Goal: Task Accomplishment & Management: Manage account settings

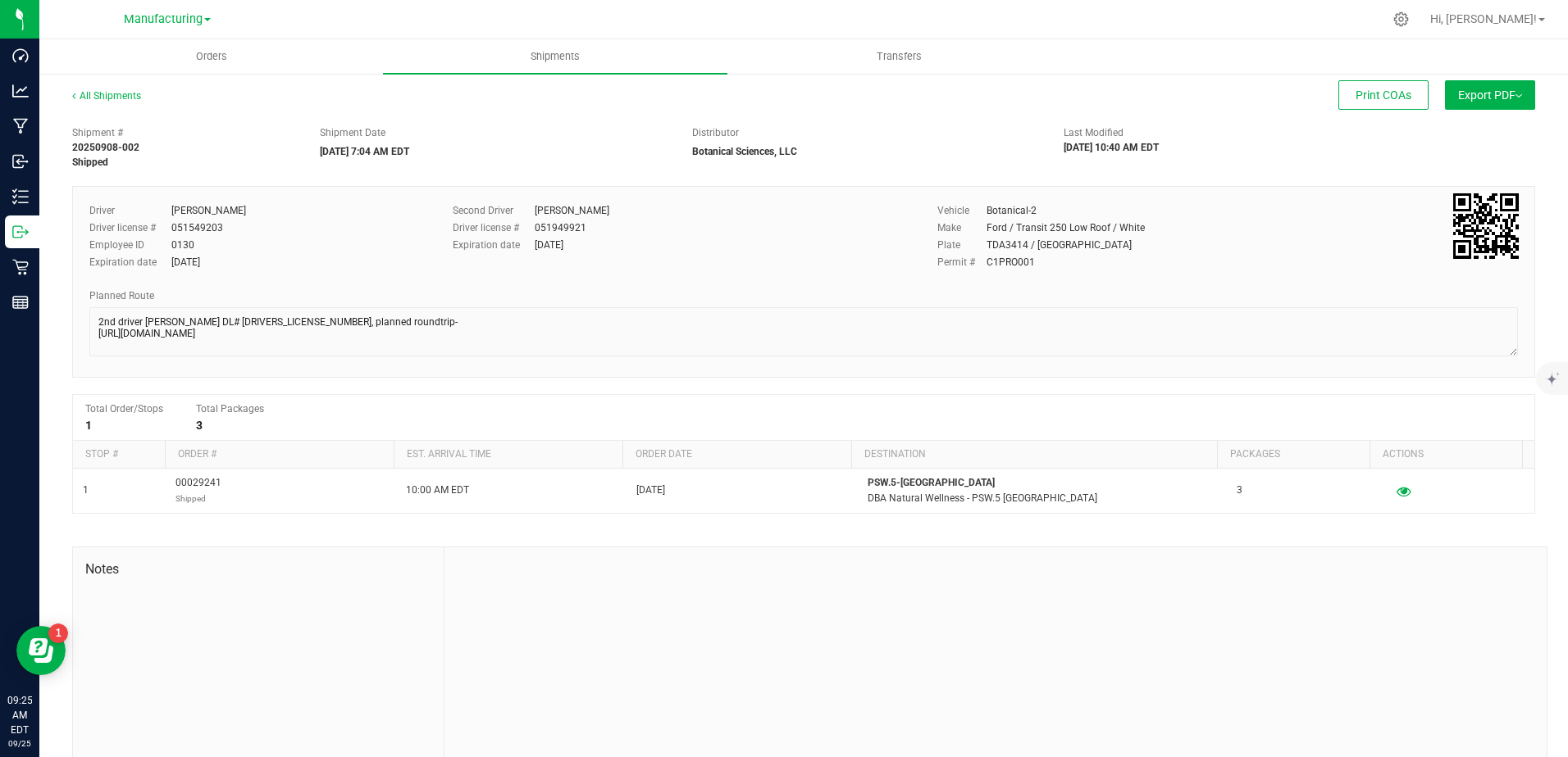
click at [139, 20] on span "Manufacturing" at bounding box center [162, 20] width 79 height 14
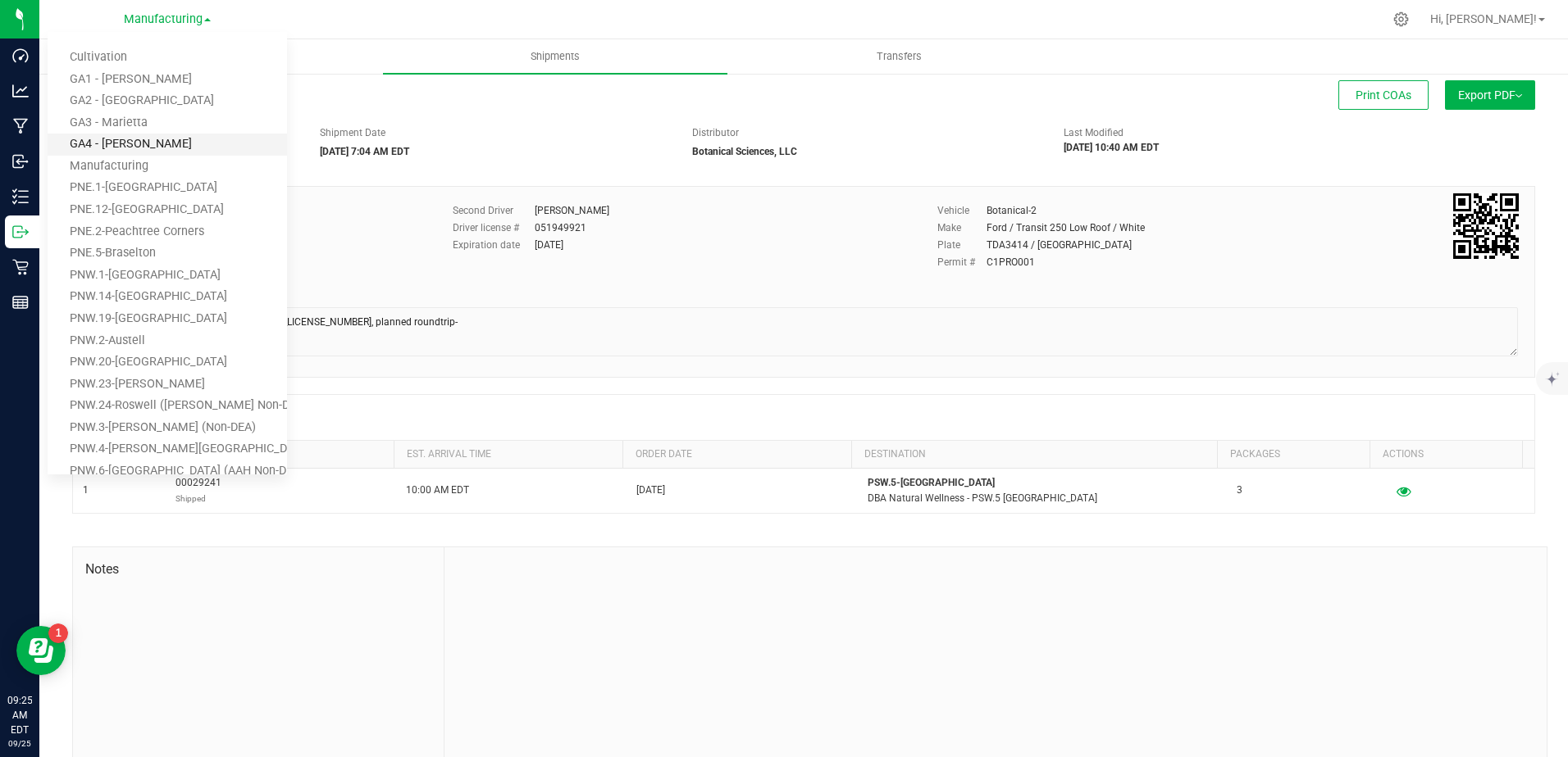
click at [119, 141] on link "GA4 - [PERSON_NAME]" at bounding box center [168, 145] width 240 height 22
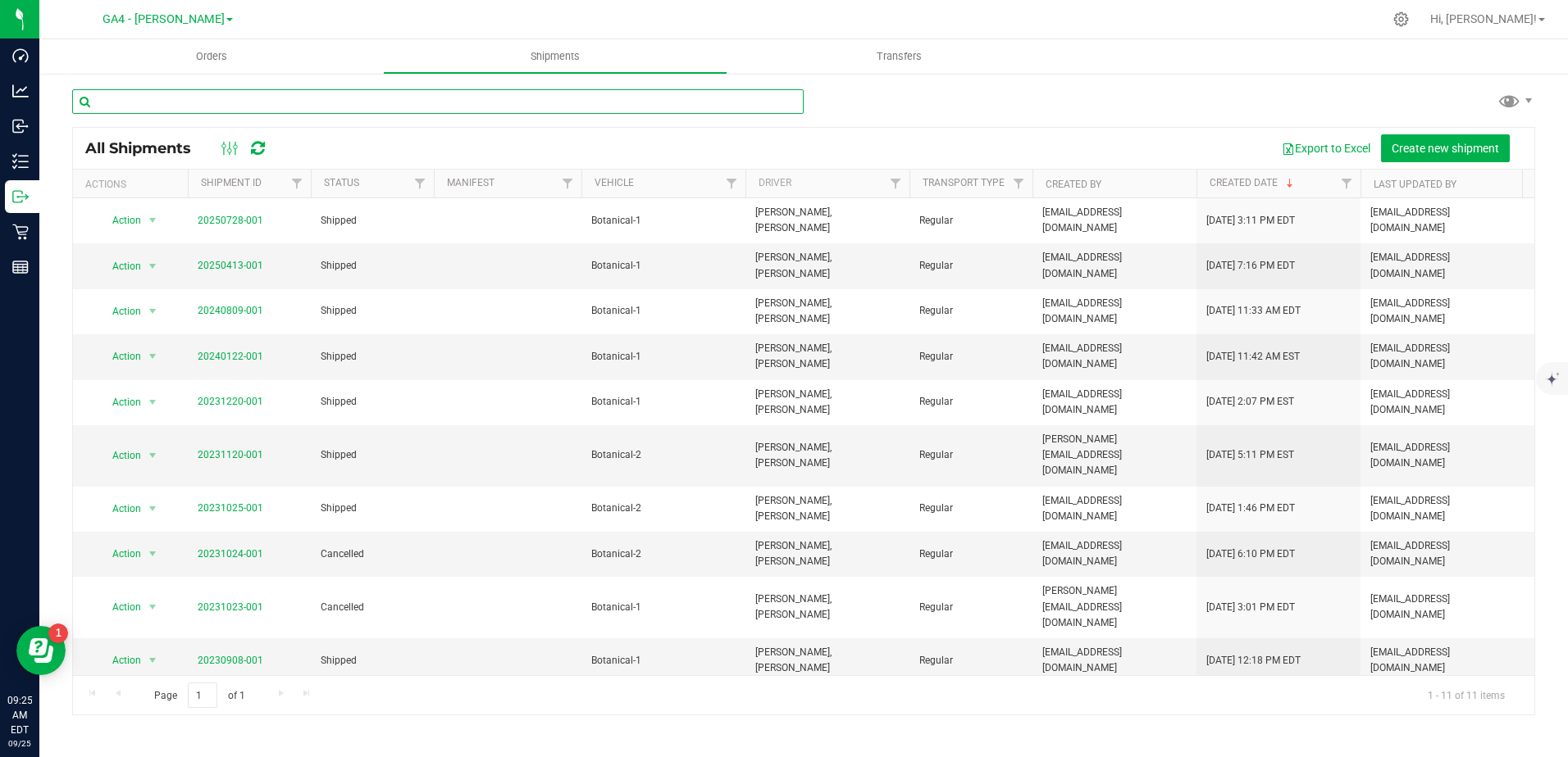
click at [274, 91] on input "text" at bounding box center [438, 102] width 732 height 25
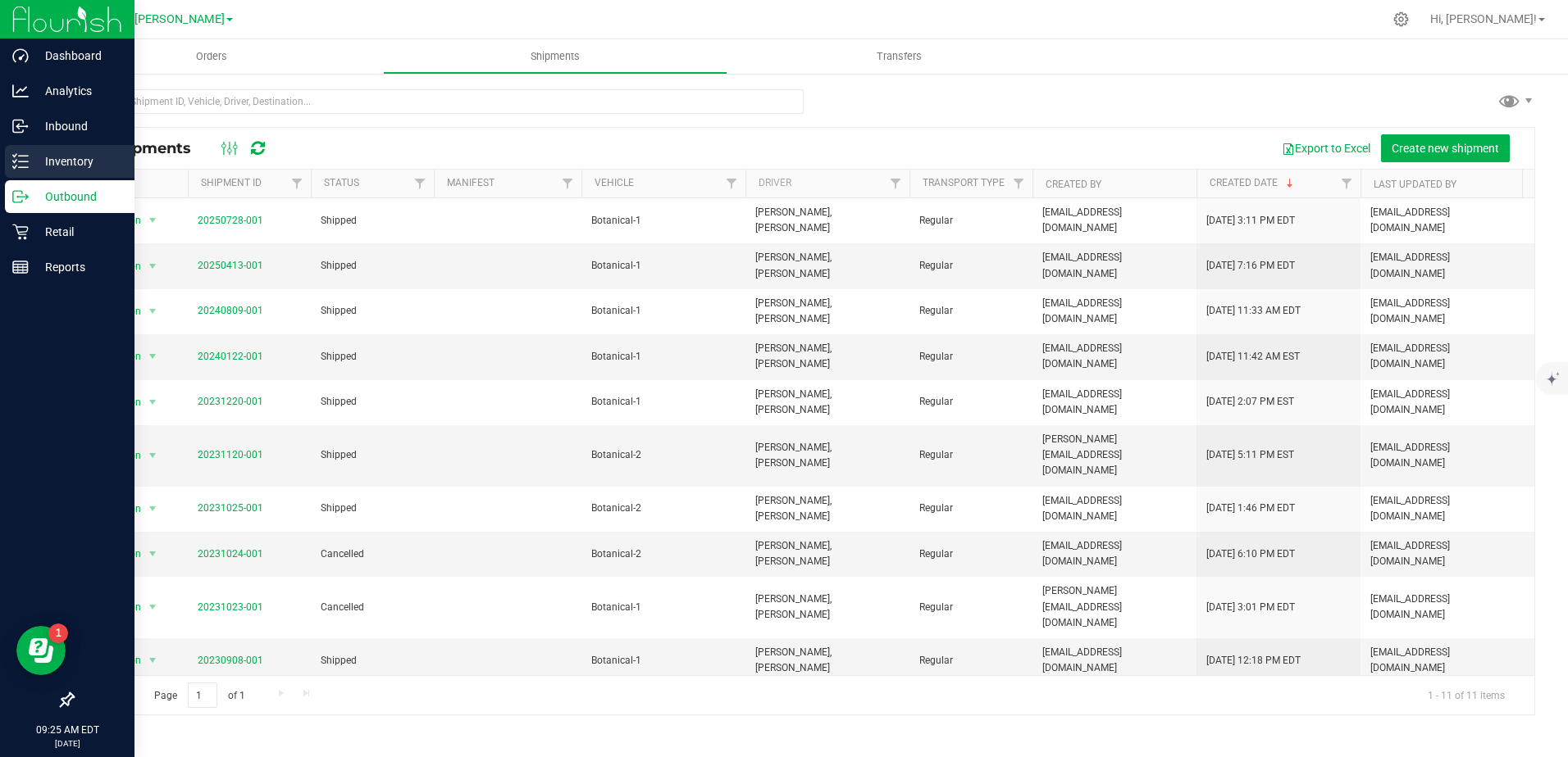
click at [20, 157] on icon at bounding box center [20, 162] width 16 height 16
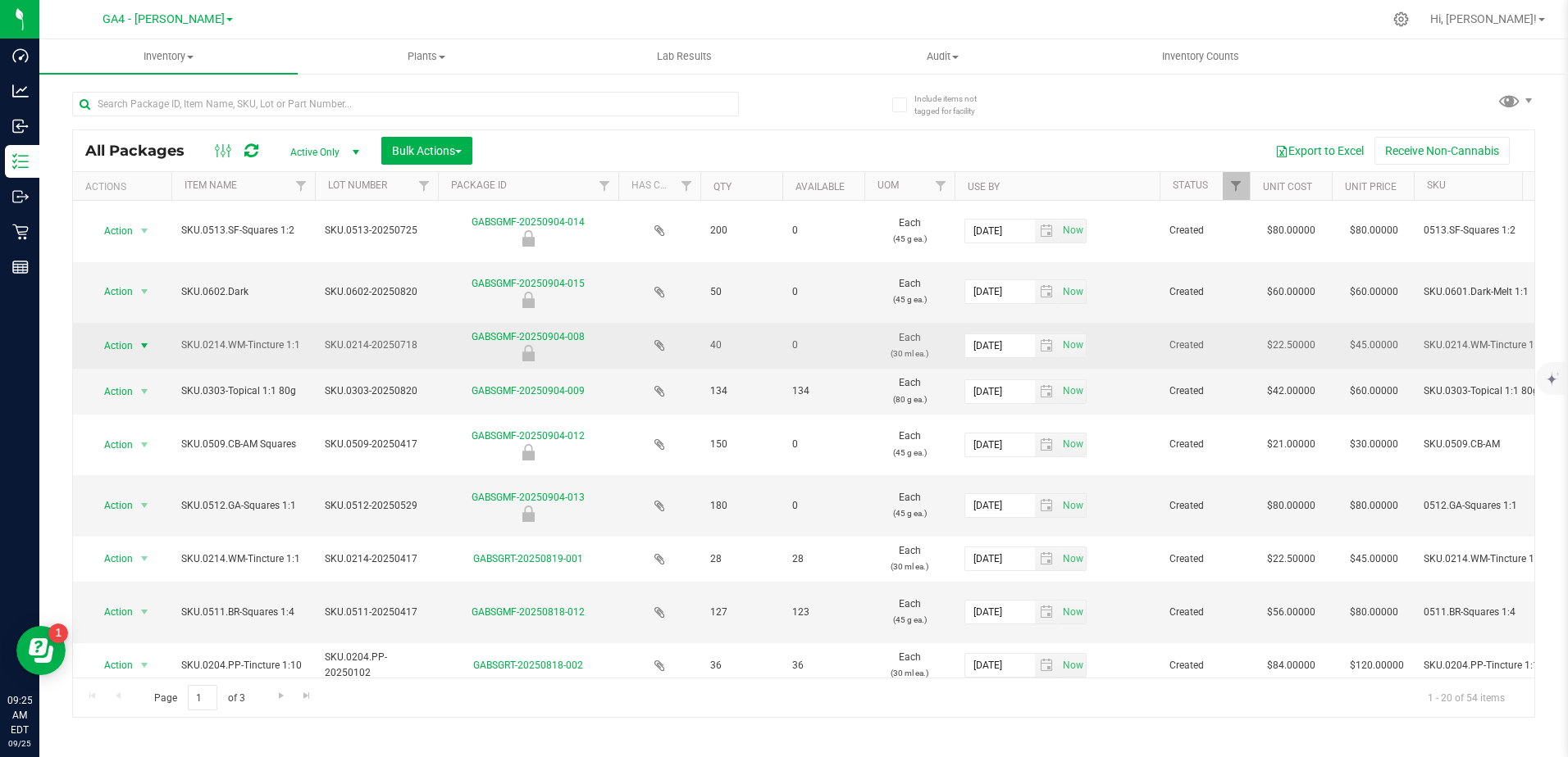
click at [151, 348] on span "select" at bounding box center [144, 345] width 13 height 13
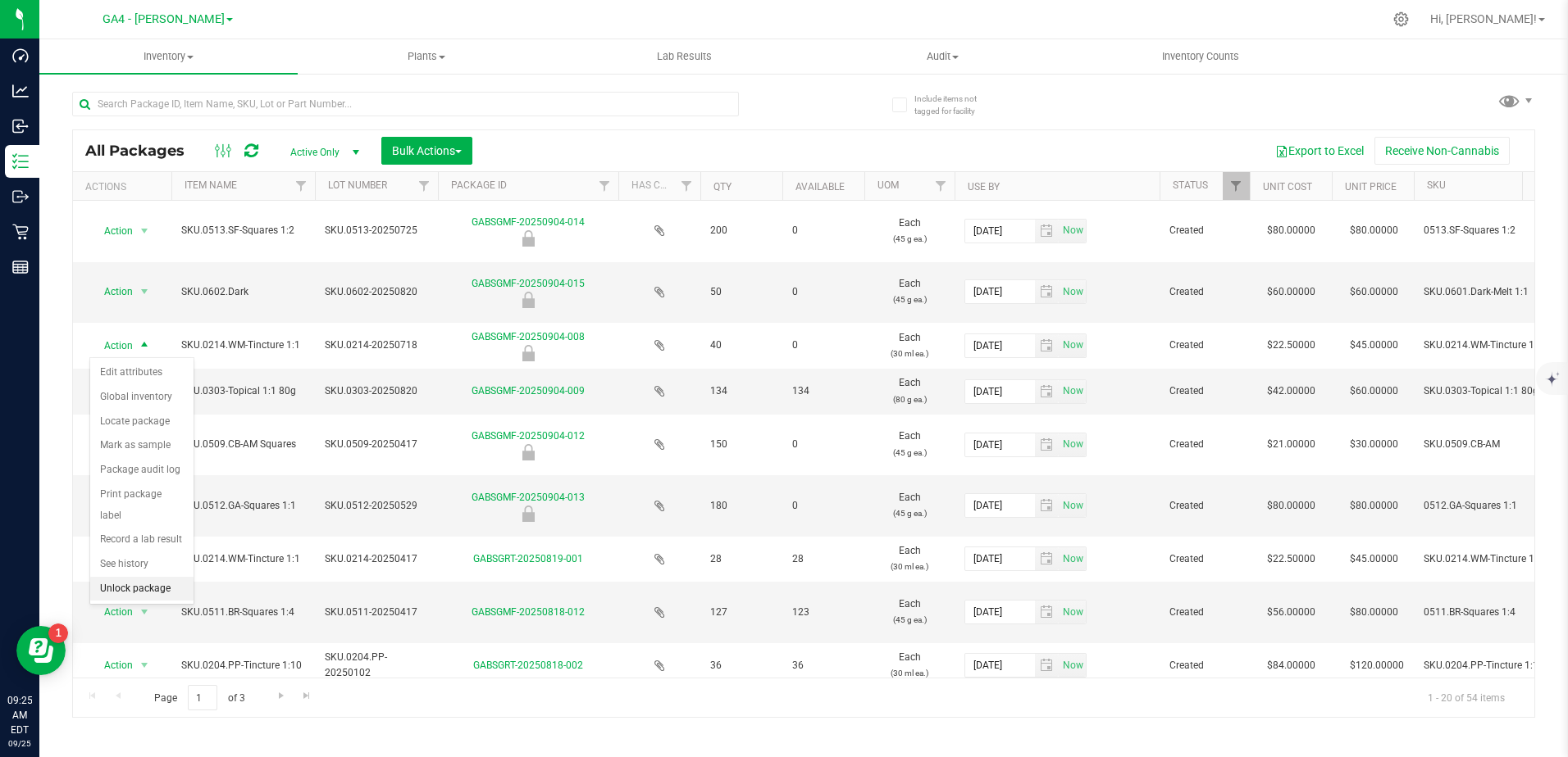
click at [130, 577] on li "Unlock package" at bounding box center [142, 589] width 103 height 25
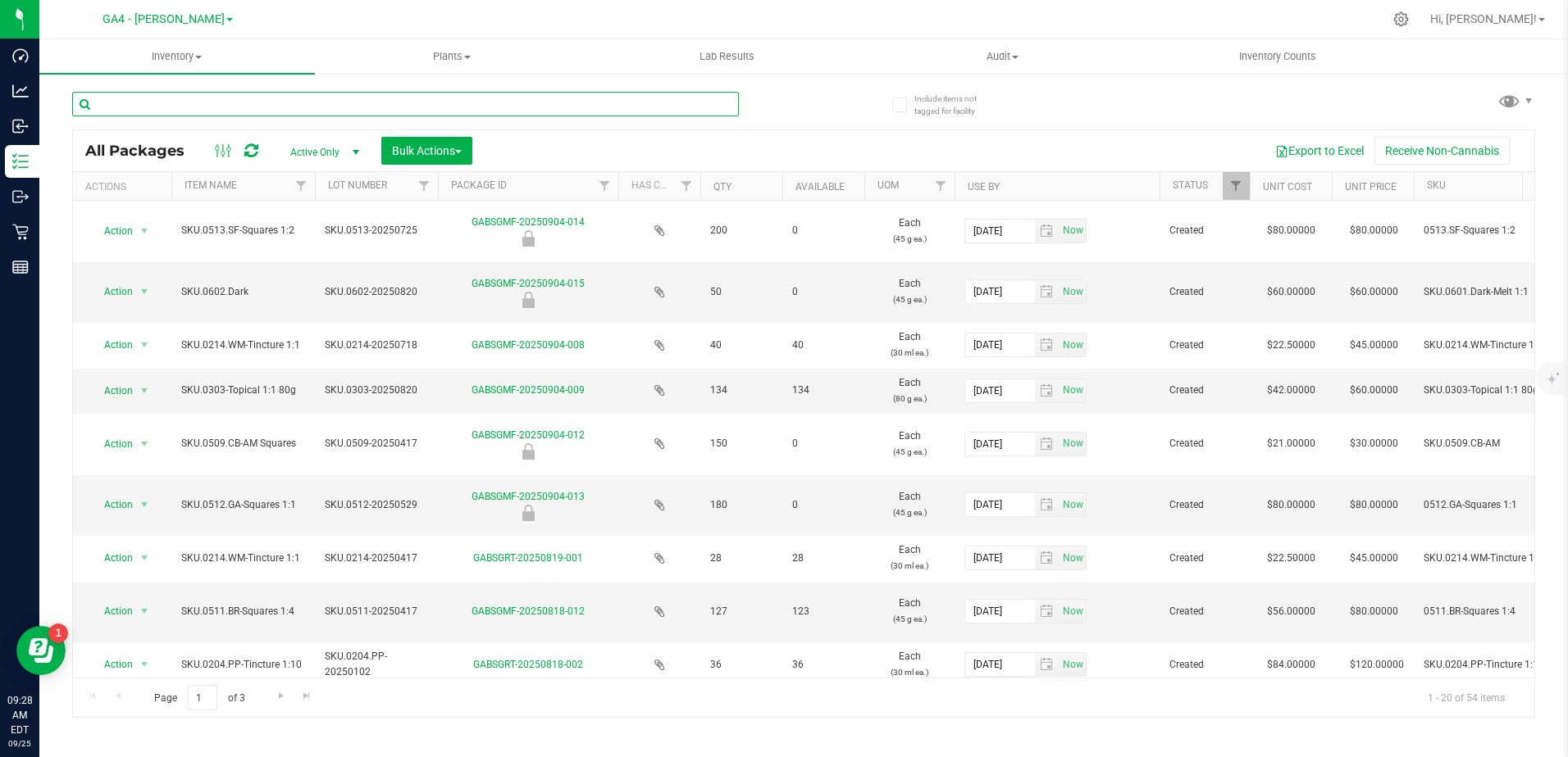
click at [104, 113] on input "text" at bounding box center [405, 104] width 667 height 25
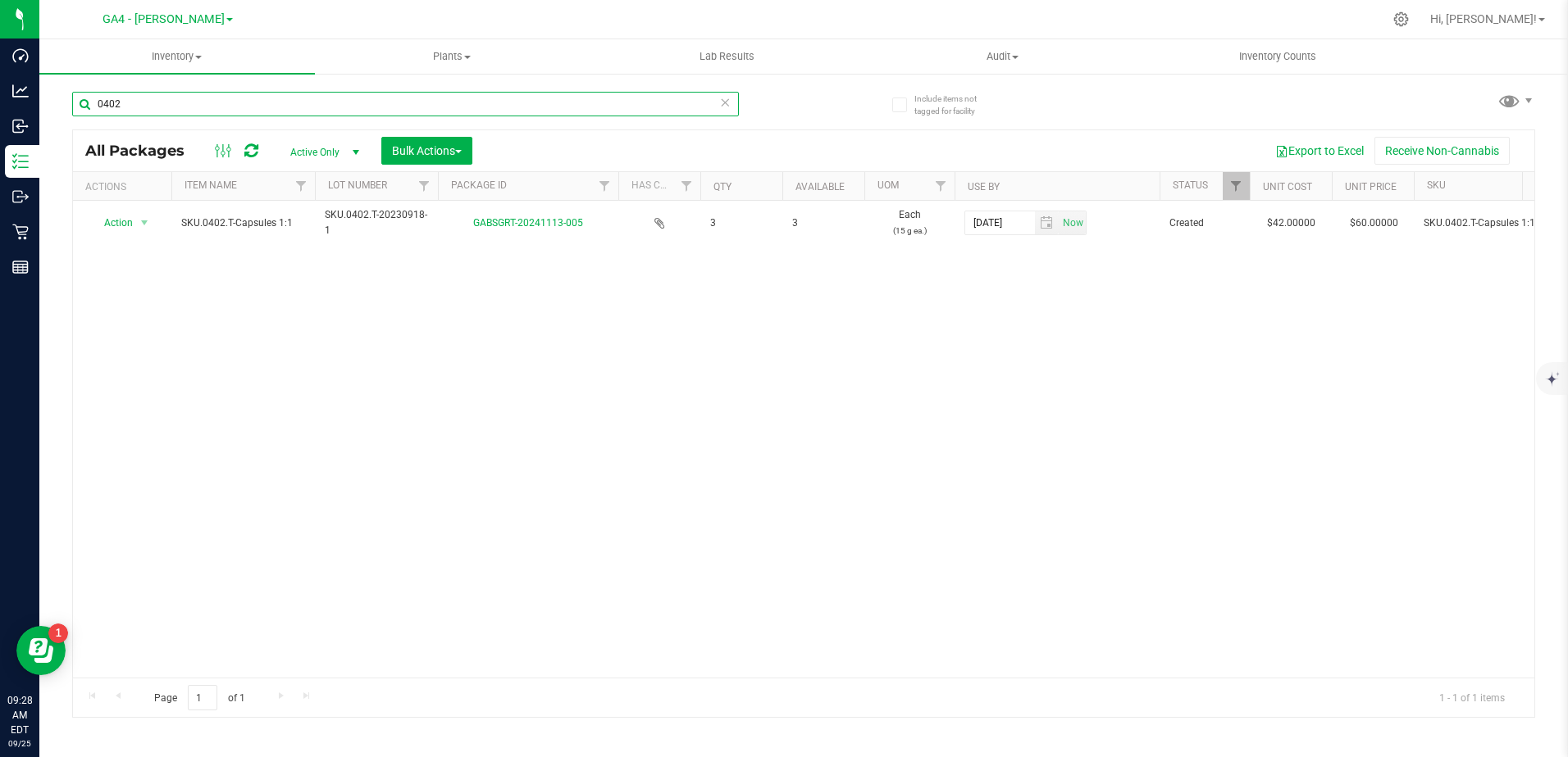
click at [717, 104] on input "0402" at bounding box center [405, 104] width 667 height 25
type input "0402"
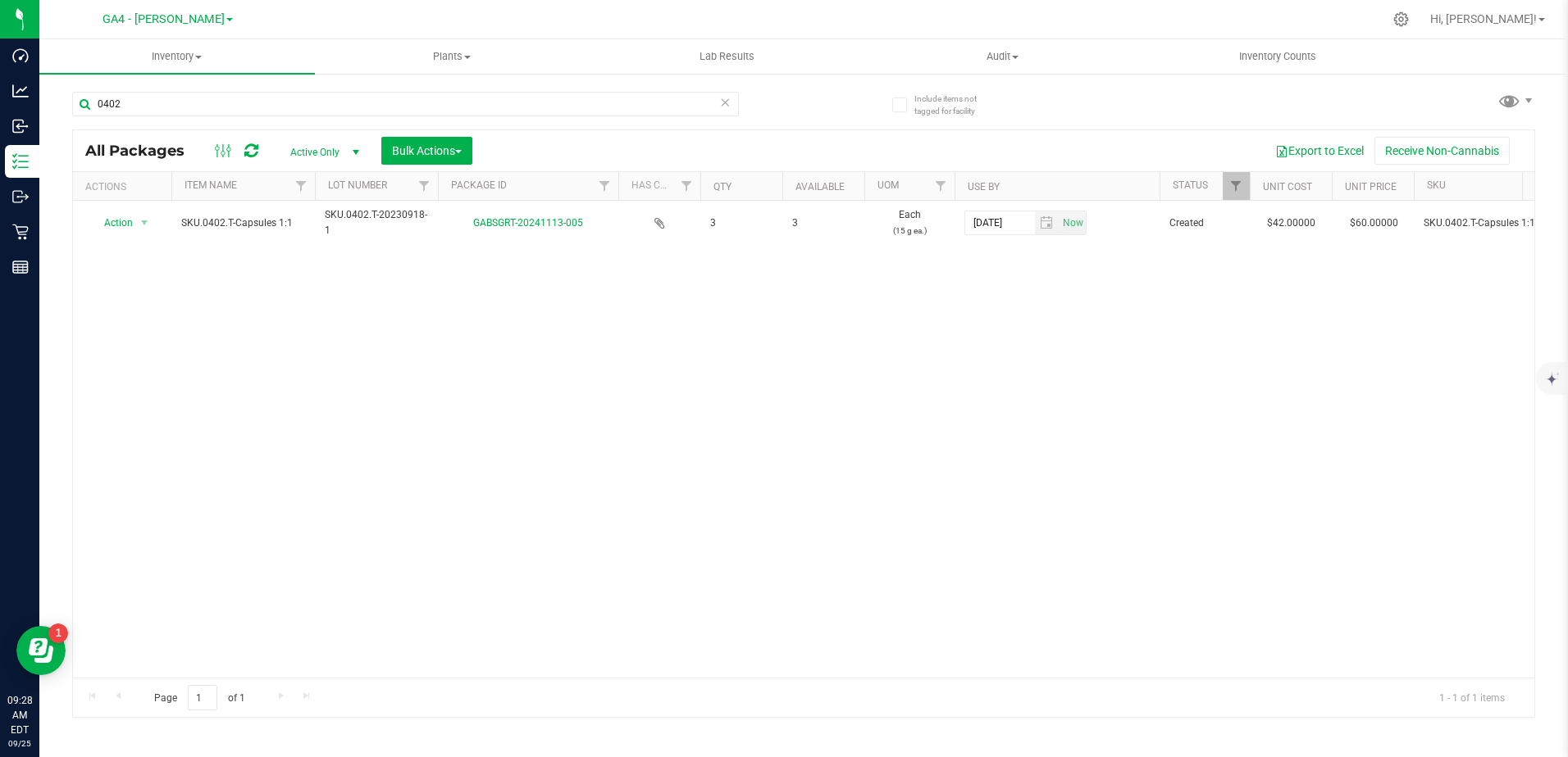
click at [724, 102] on icon at bounding box center [725, 101] width 12 height 20
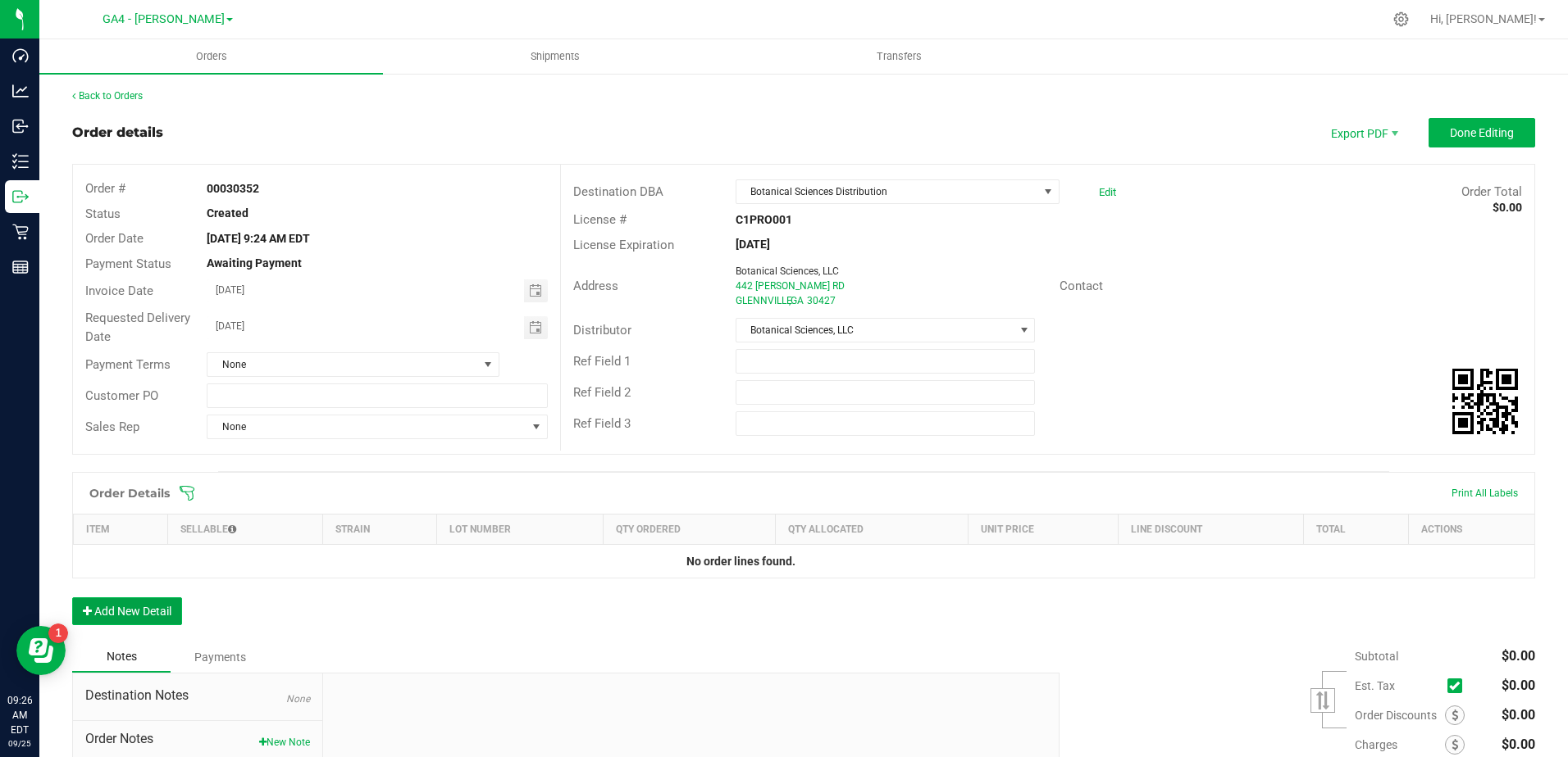
click at [105, 616] on button "Add New Detail" at bounding box center [127, 611] width 110 height 28
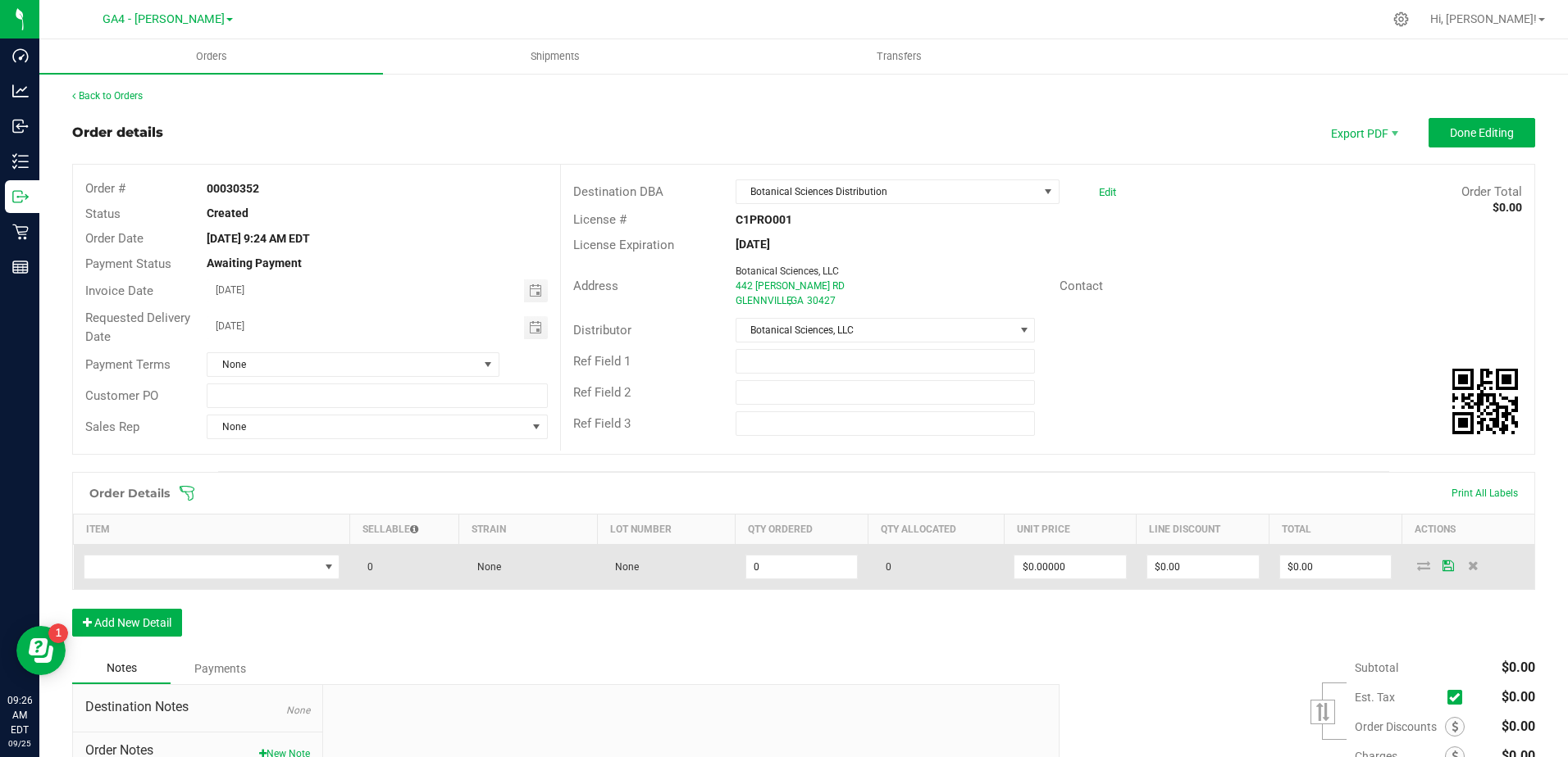
drag, startPoint x: 271, startPoint y: 548, endPoint x: 257, endPoint y: 553, distance: 14.9
click at [271, 548] on td at bounding box center [211, 567] width 276 height 45
click at [252, 554] on td at bounding box center [211, 567] width 276 height 45
click at [242, 569] on span "NO DATA FOUND" at bounding box center [202, 567] width 234 height 23
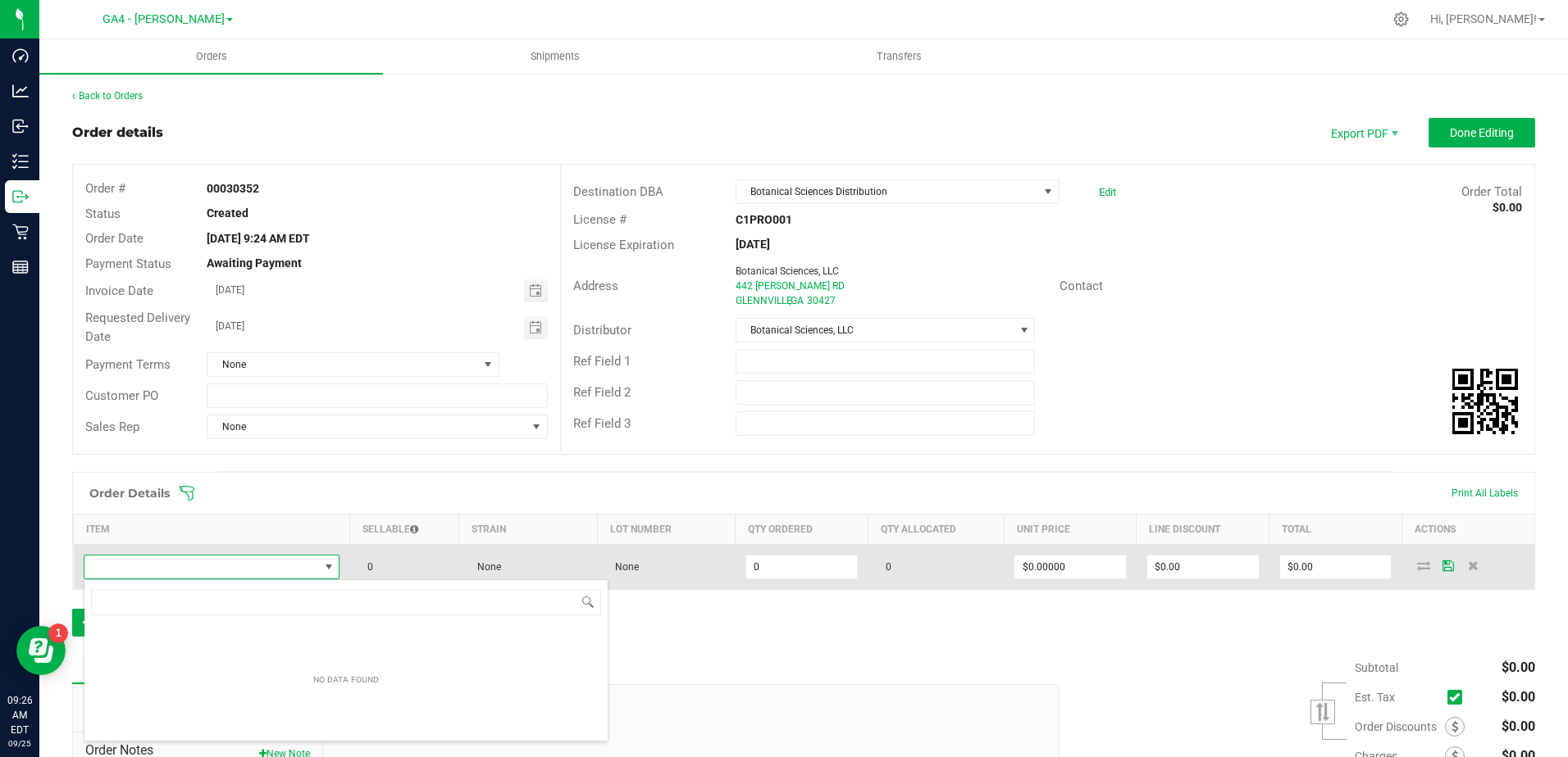
scroll to position [25, 252]
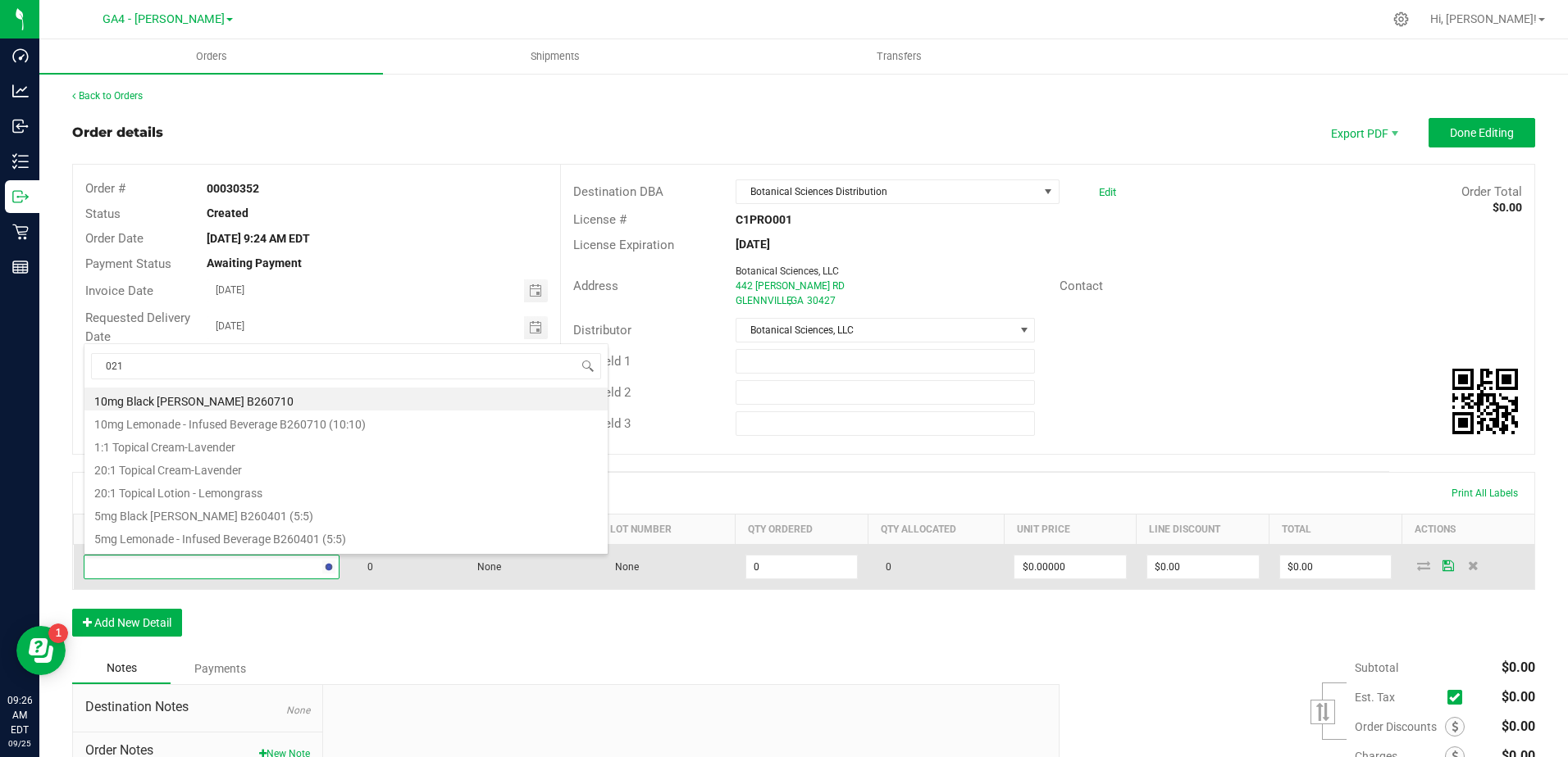
type input "0214"
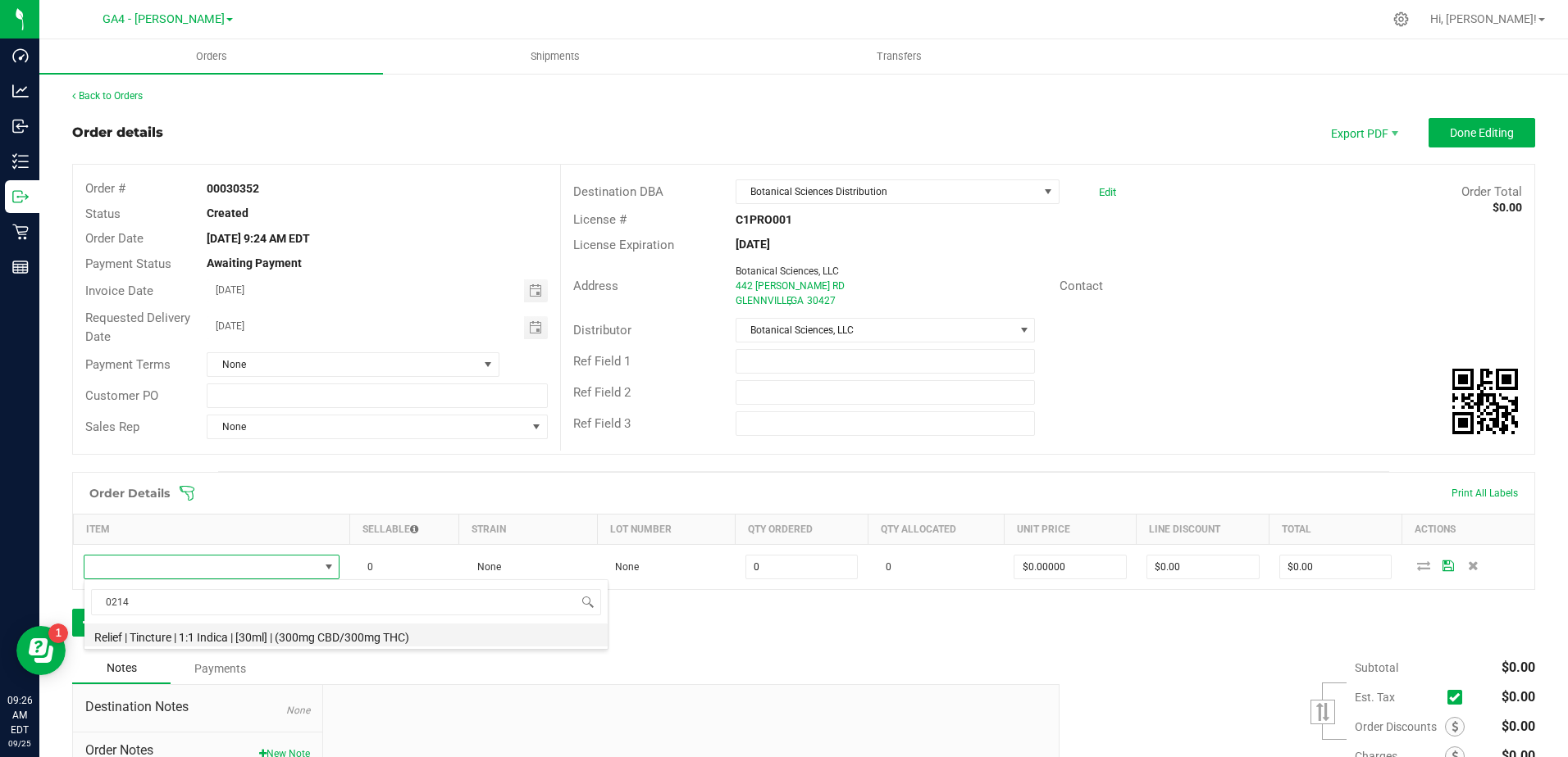
click at [170, 637] on li "Relief | Tincture | 1:1 Indica | [30ml] | (300mg CBD/300mg THC)" at bounding box center [345, 635] width 523 height 23
type input "0 ea"
type input "$45.00000"
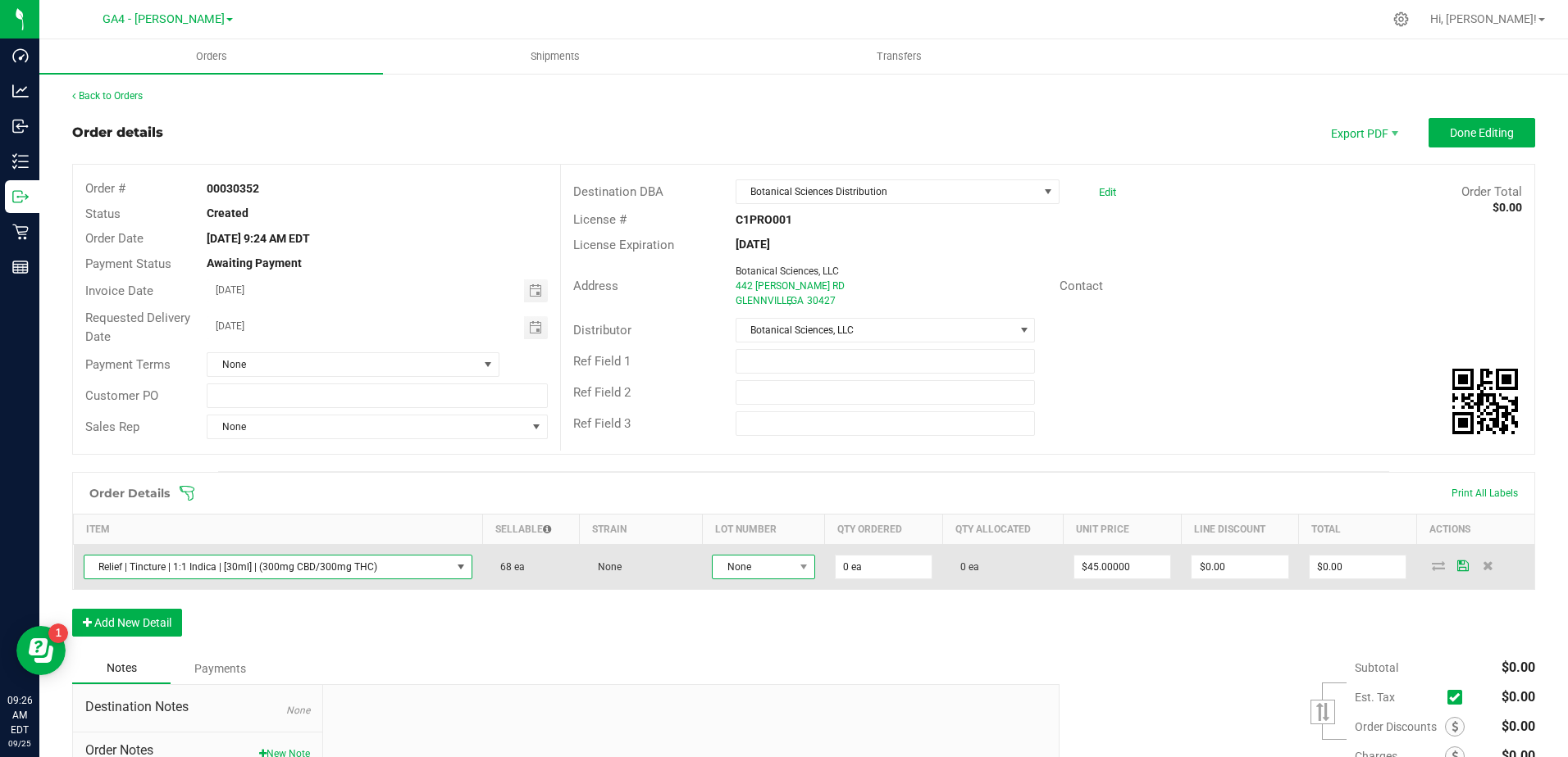
click at [754, 564] on span "None" at bounding box center [753, 567] width 81 height 23
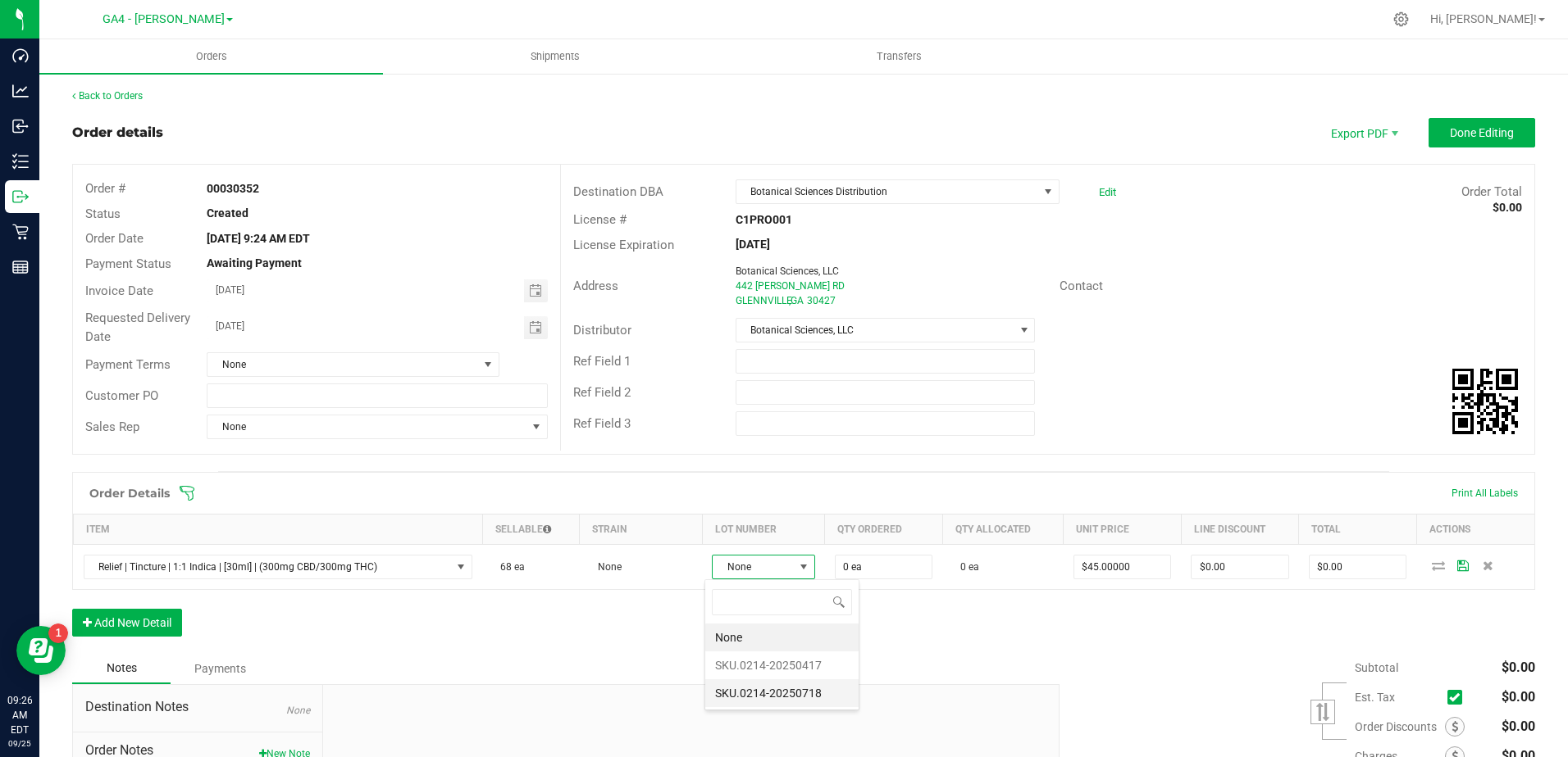
click at [806, 698] on li "SKU.0214-20250718" at bounding box center [781, 693] width 154 height 28
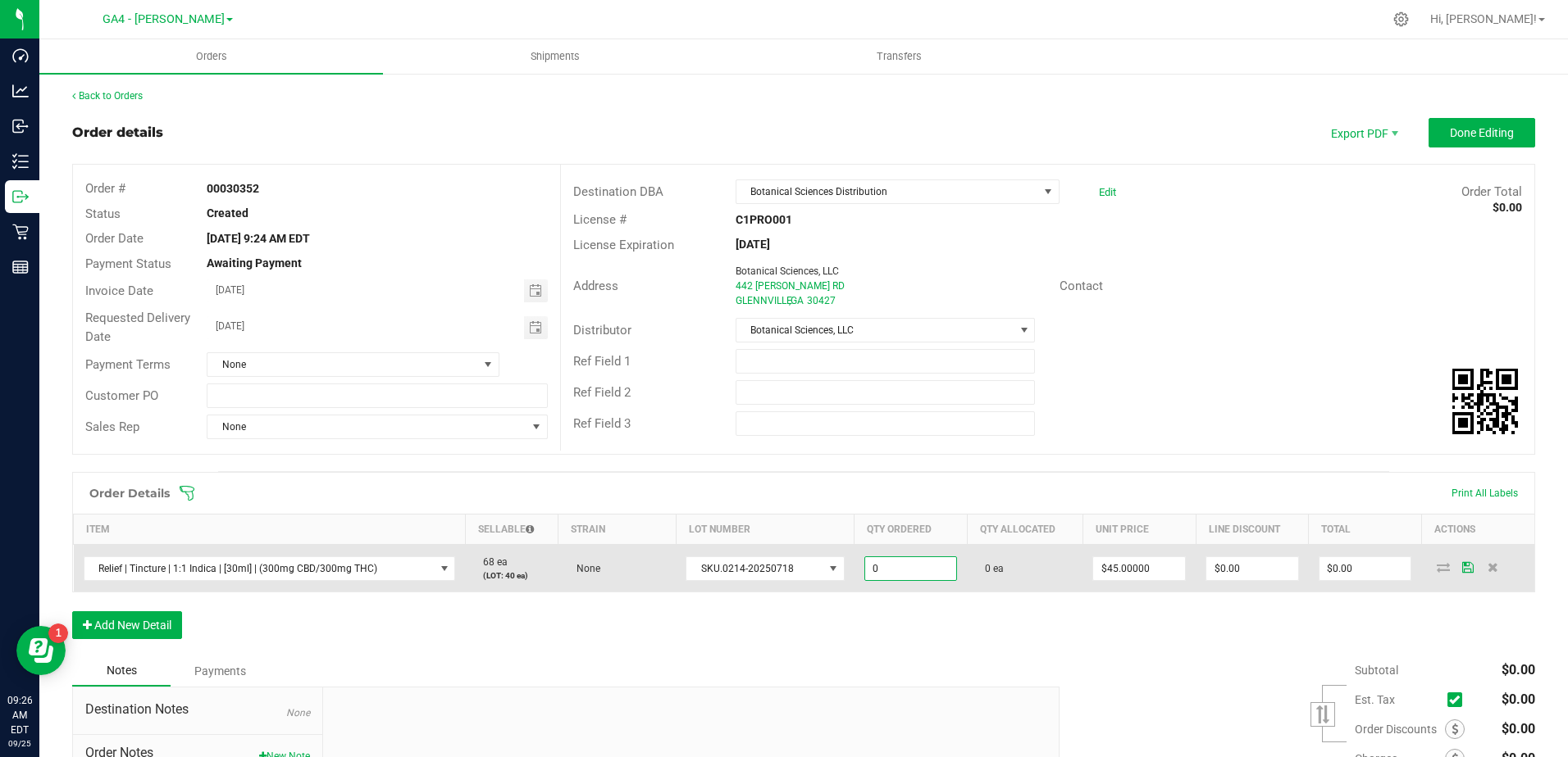
click at [881, 572] on input "0" at bounding box center [910, 569] width 91 height 23
type input "20"
type input "45"
type input "20 ea"
type input "$900.00"
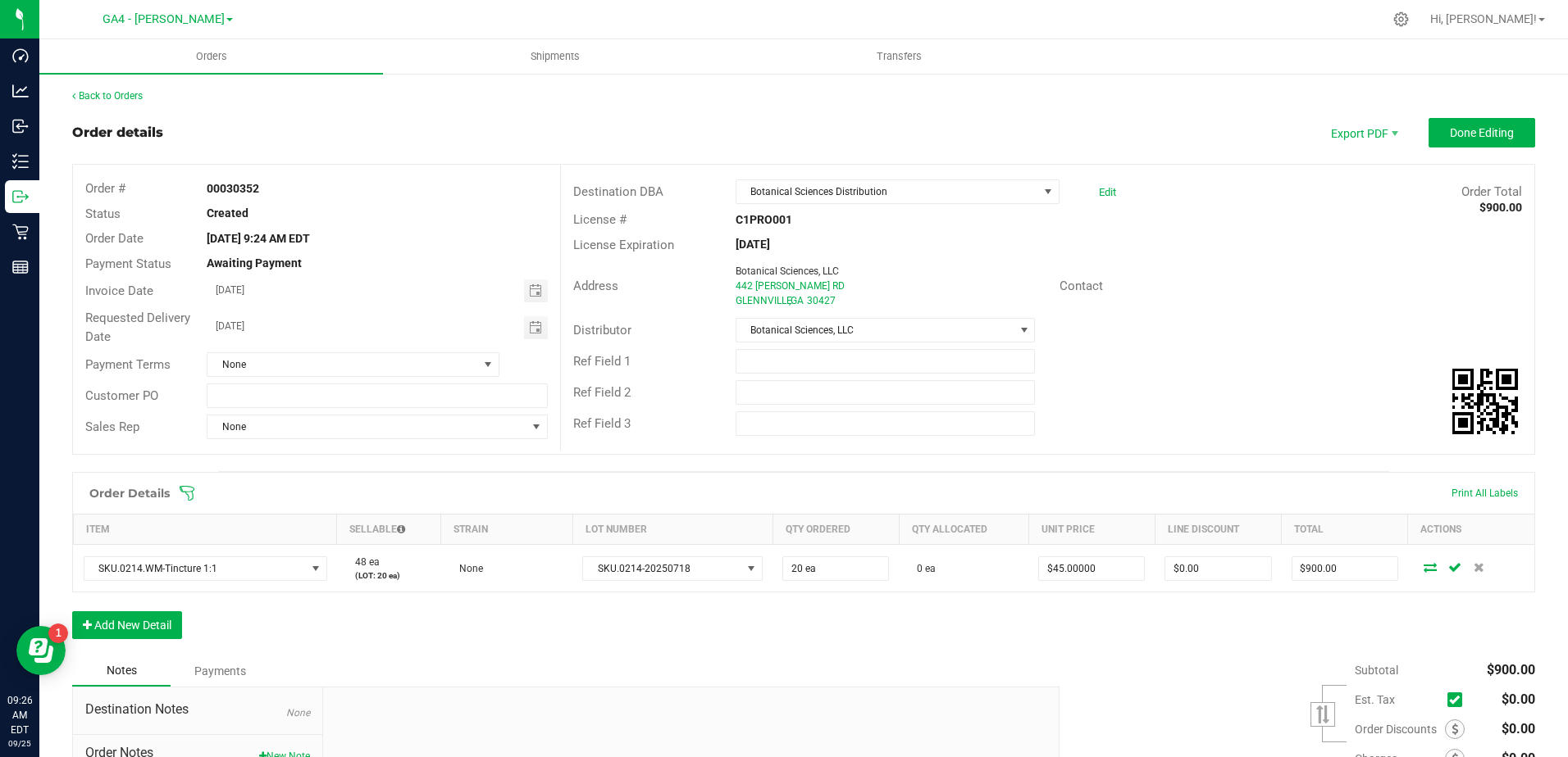
click at [970, 653] on div "Order Details Print All Labels Item Sellable Strain Lot Number Qty Ordered Qty …" at bounding box center [804, 564] width 1463 height 184
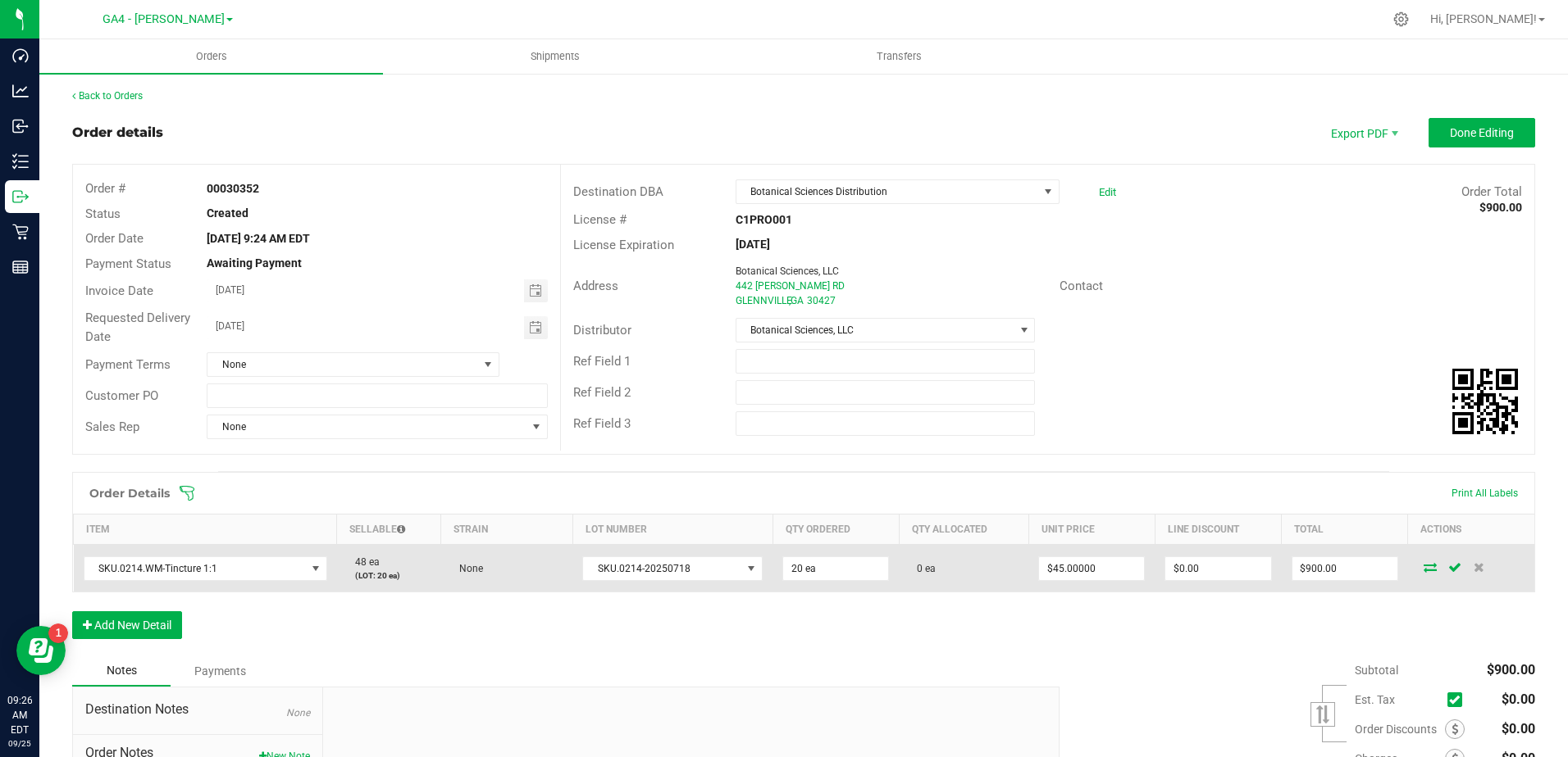
click at [1090, 547] on td "$45.00000" at bounding box center [1091, 569] width 126 height 48
click at [1067, 561] on input "45" at bounding box center [1091, 569] width 105 height 23
type input "$22.50000"
type input "0"
type input "$450.00"
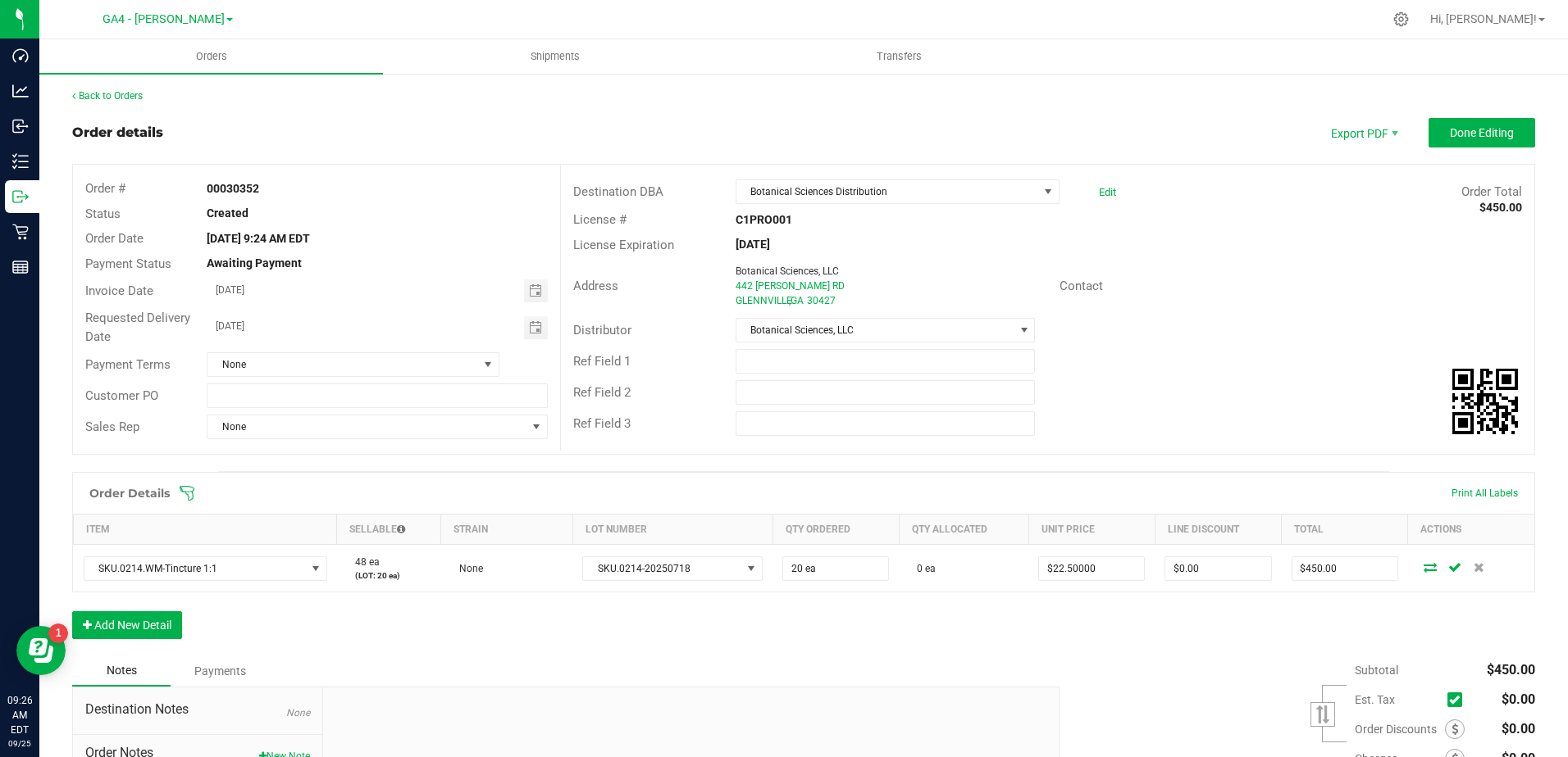
click at [1118, 629] on div "Order Details Print All Labels Item Sellable Strain Lot Number Qty Ordered Qty …" at bounding box center [804, 564] width 1463 height 184
click at [1493, 138] on span "Done Editing" at bounding box center [1482, 132] width 64 height 13
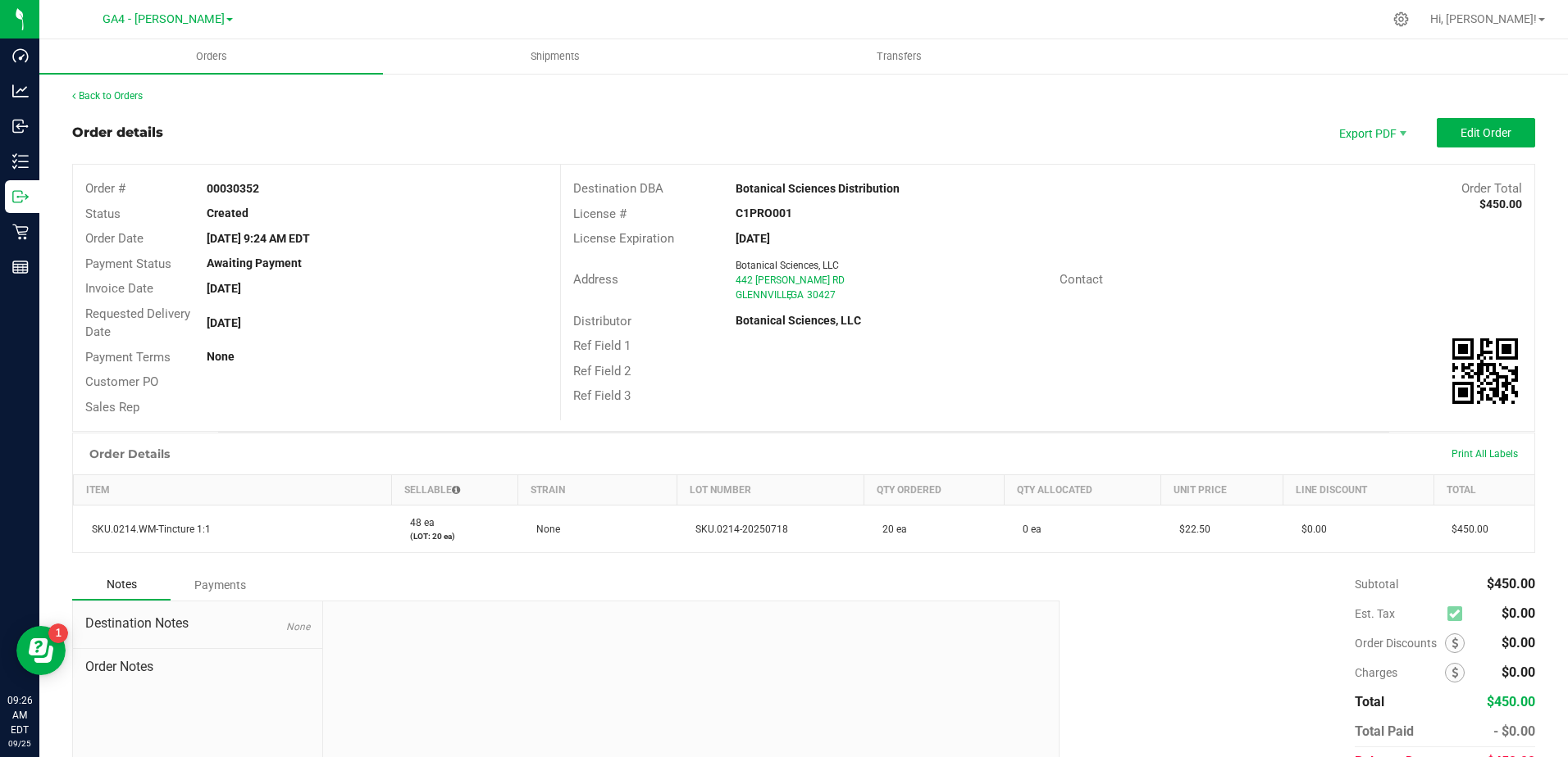
click at [1071, 620] on div "Subtotal $450.00 Est. Tax $0.00" at bounding box center [1291, 674] width 488 height 208
click at [669, 595] on div "Notes Payments" at bounding box center [559, 585] width 975 height 31
click at [1382, 133] on span "Export PDF" at bounding box center [1371, 132] width 99 height 29
click at [1145, 91] on div "Back to Orders" at bounding box center [804, 96] width 1463 height 15
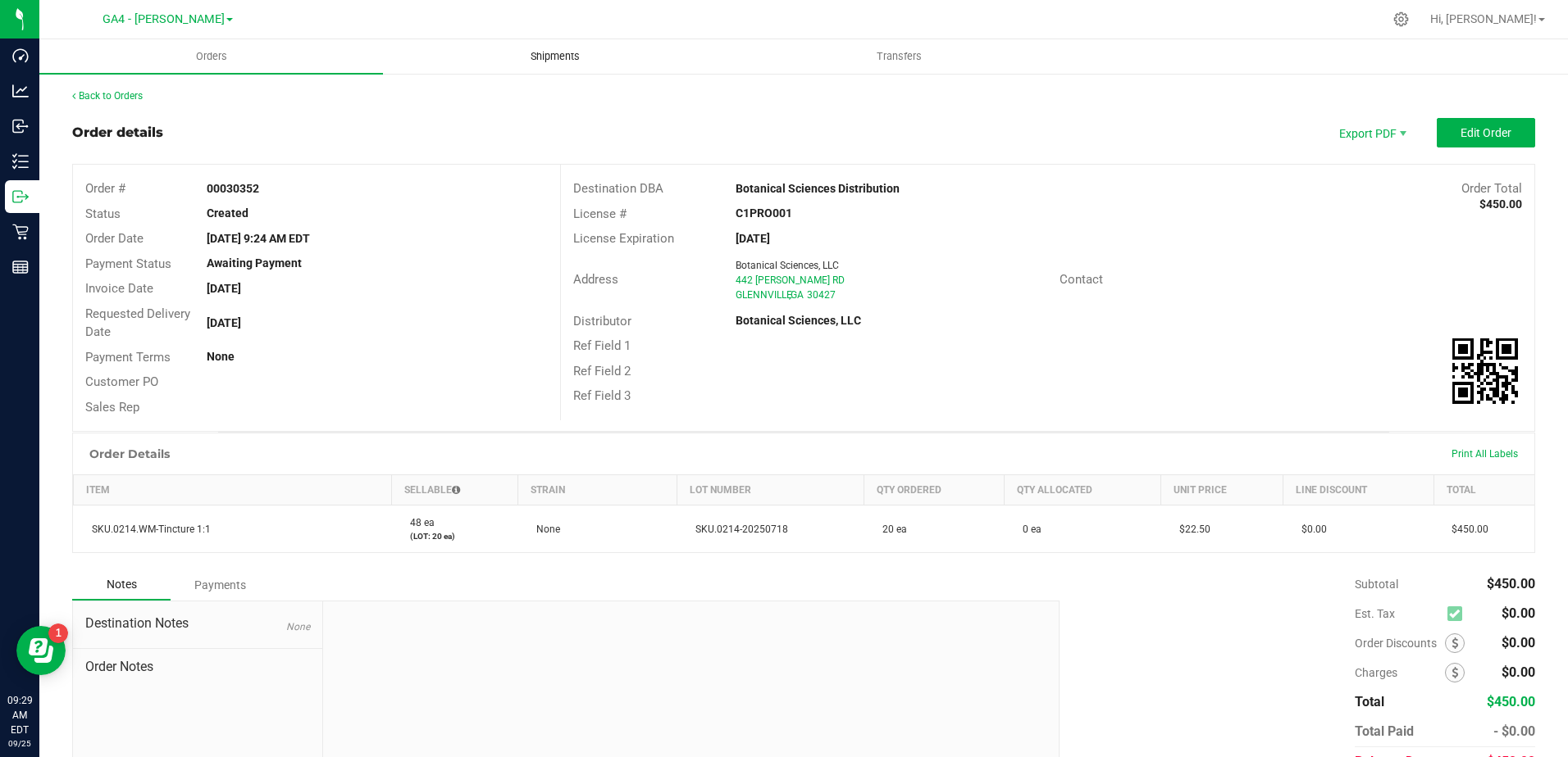
click at [557, 55] on span "Shipments" at bounding box center [555, 56] width 93 height 15
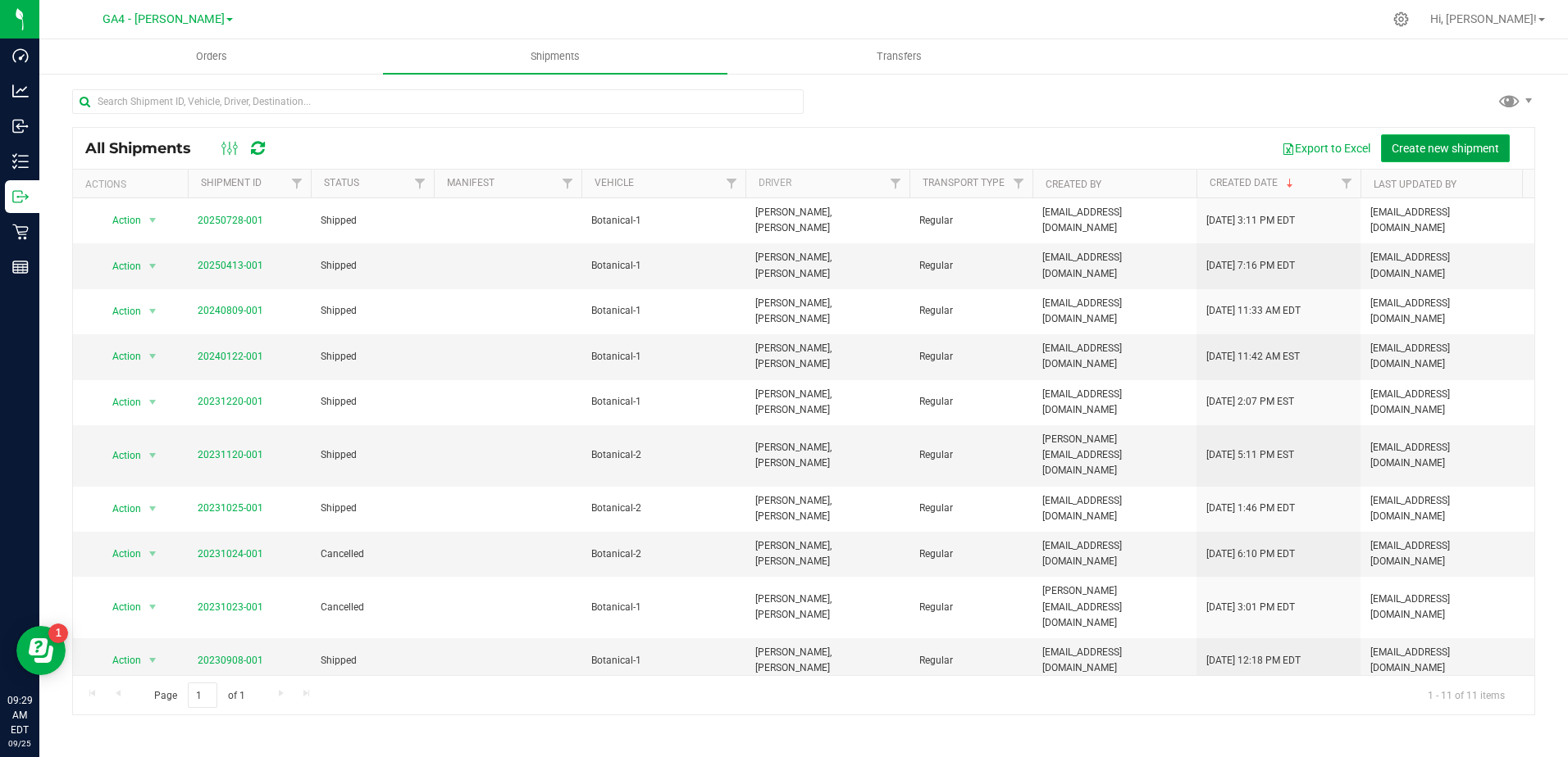
click at [1464, 152] on span "Create new shipment" at bounding box center [1445, 148] width 107 height 13
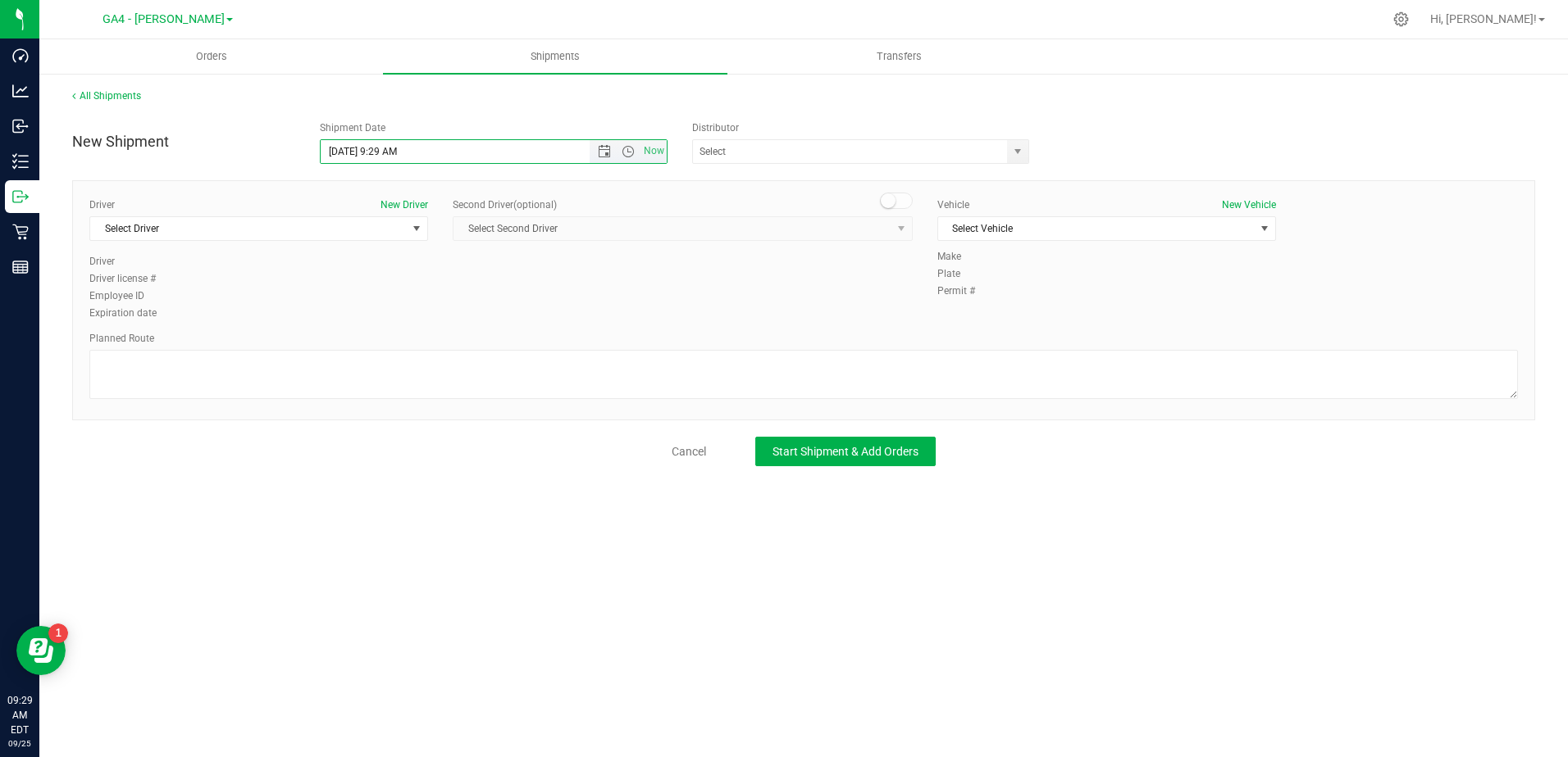
click at [355, 150] on input "9/25/2025 9:29 AM" at bounding box center [469, 152] width 297 height 23
click at [404, 147] on input "9/25/2025 9:29 AM" at bounding box center [469, 152] width 297 height 23
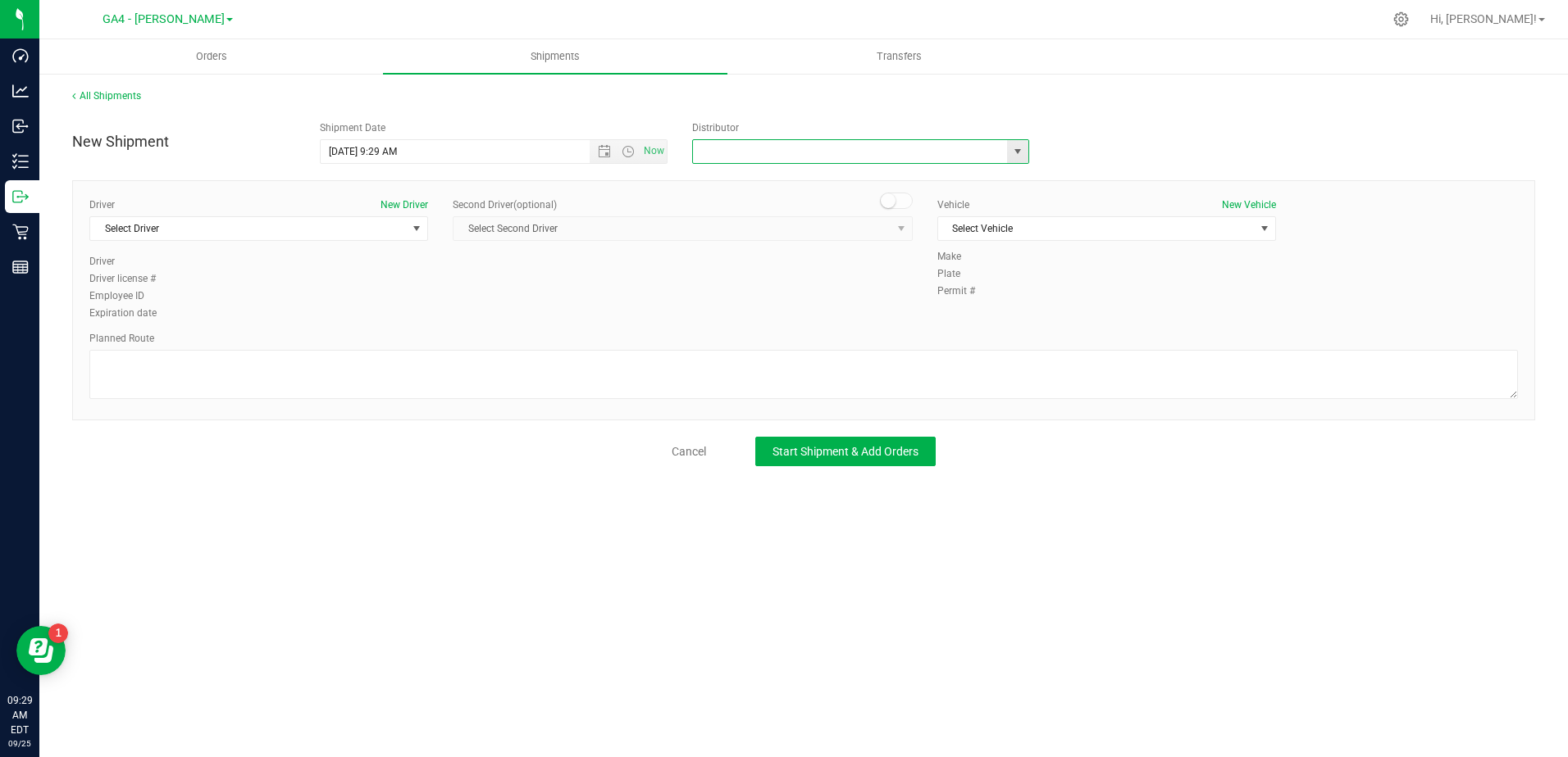
click at [874, 149] on input "text" at bounding box center [845, 152] width 305 height 23
click at [1007, 145] on span "select" at bounding box center [1017, 152] width 20 height 23
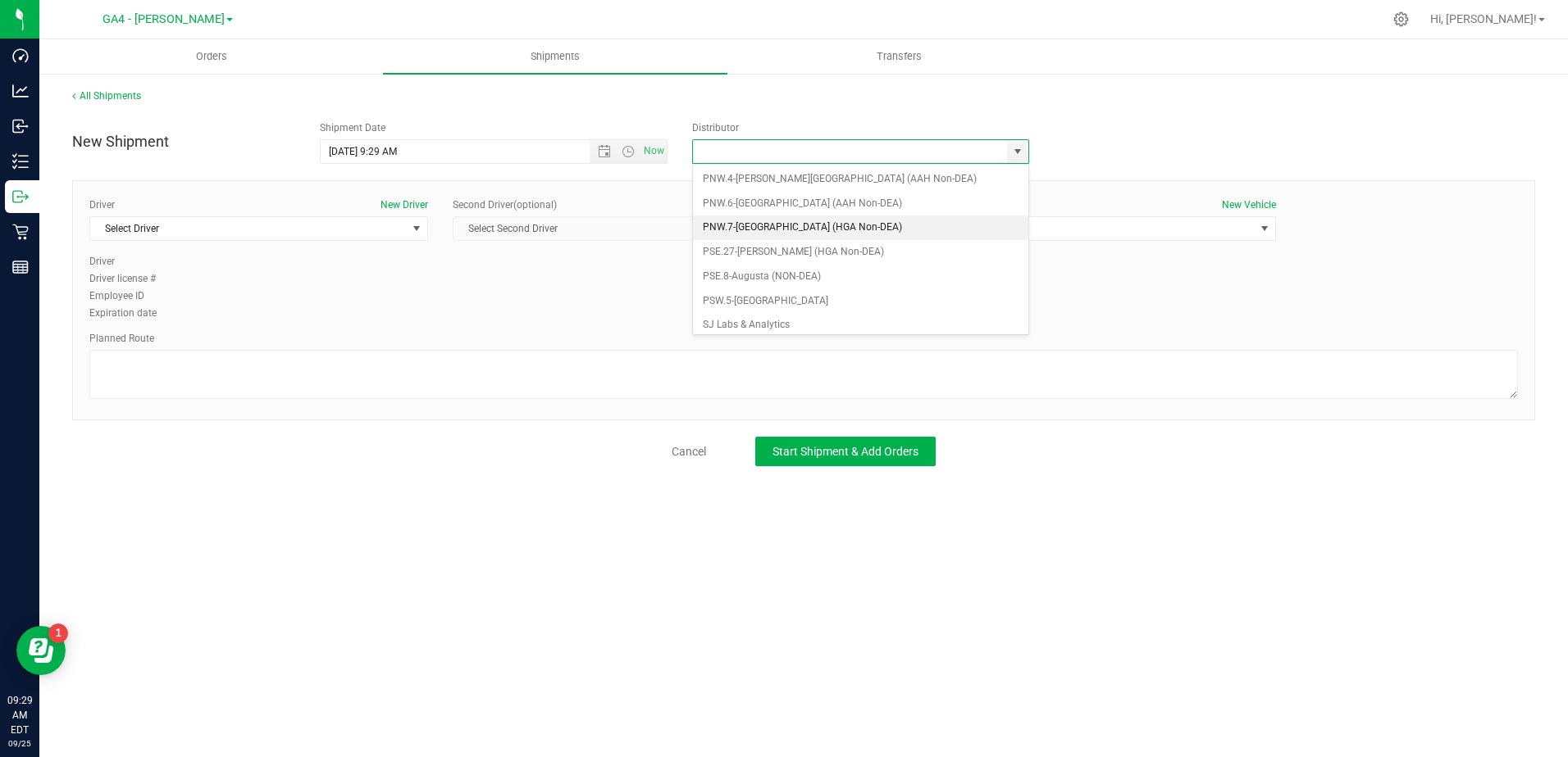
scroll to position [129, 0]
drag, startPoint x: 1312, startPoint y: 544, endPoint x: 1303, endPoint y: 543, distance: 9.1
click at [1311, 544] on div "Orders Shipments Transfers All Shipments New Shipment Shipment Date 9/25/2025 9…" at bounding box center [803, 398] width 1528 height 718
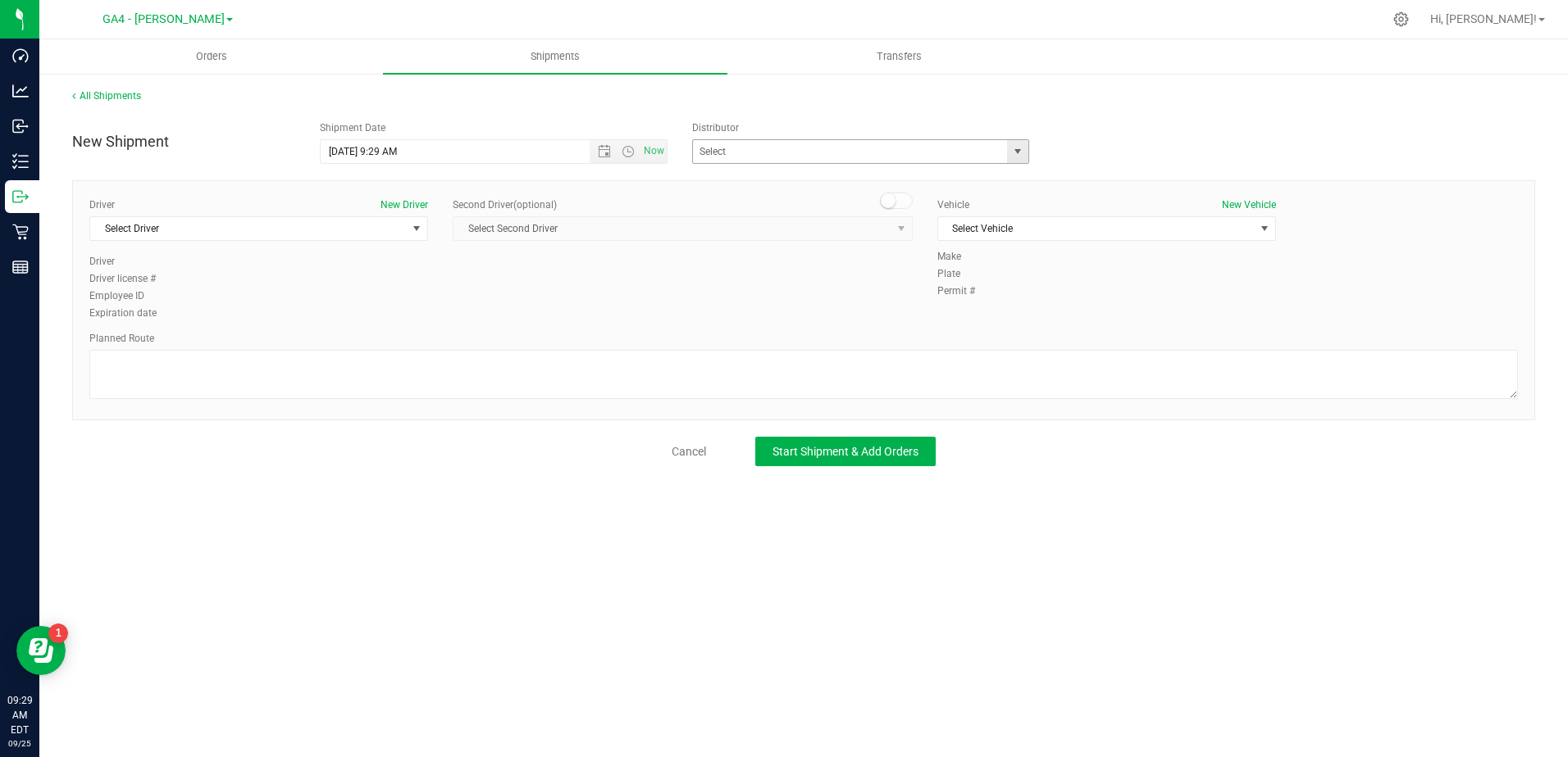
click at [1021, 156] on span "select" at bounding box center [1018, 151] width 13 height 13
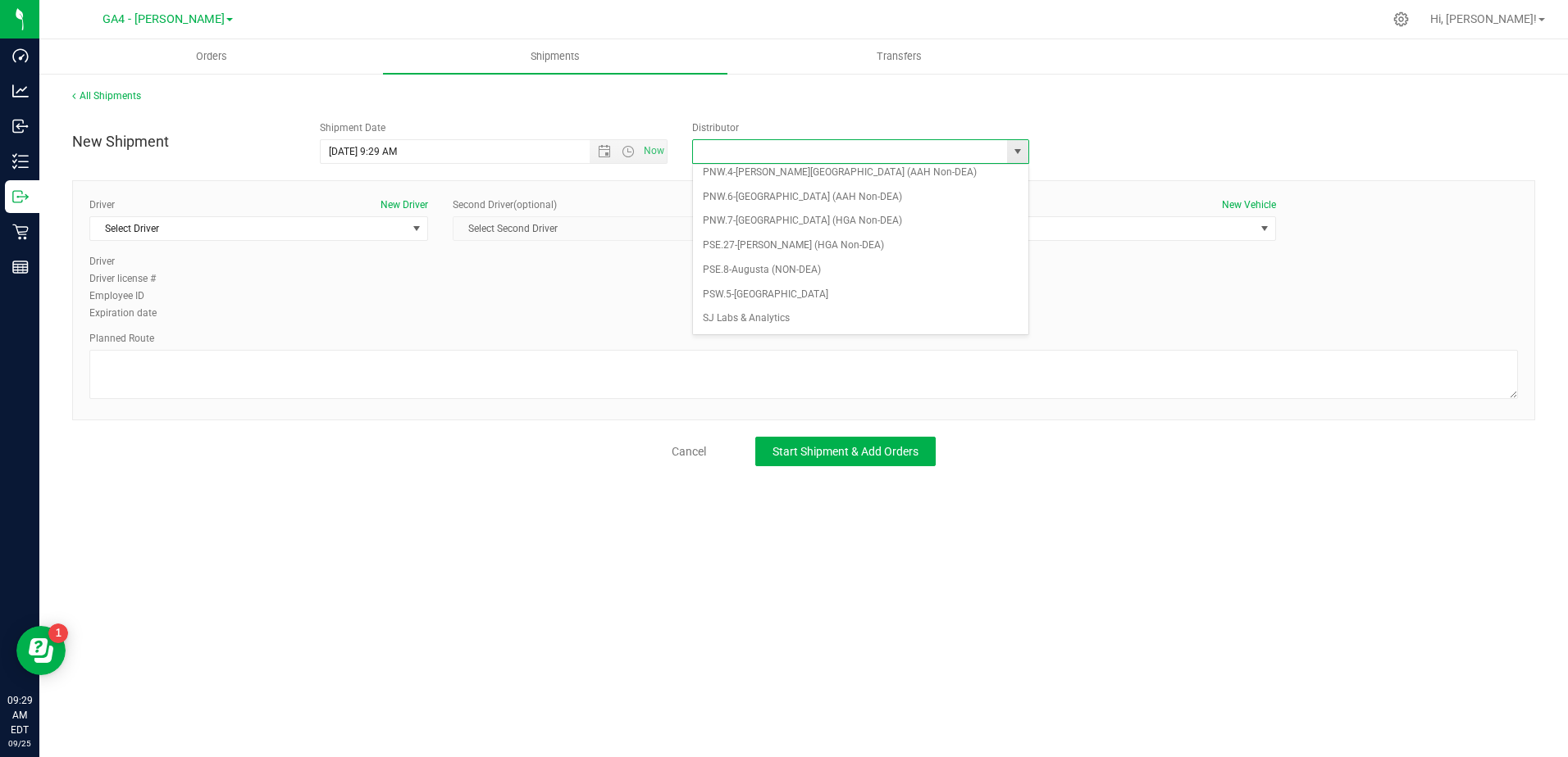
scroll to position [0, 0]
click at [851, 182] on li "Botanical Sciences, LLC" at bounding box center [860, 179] width 336 height 25
type input "Botanical Sciences, LLC"
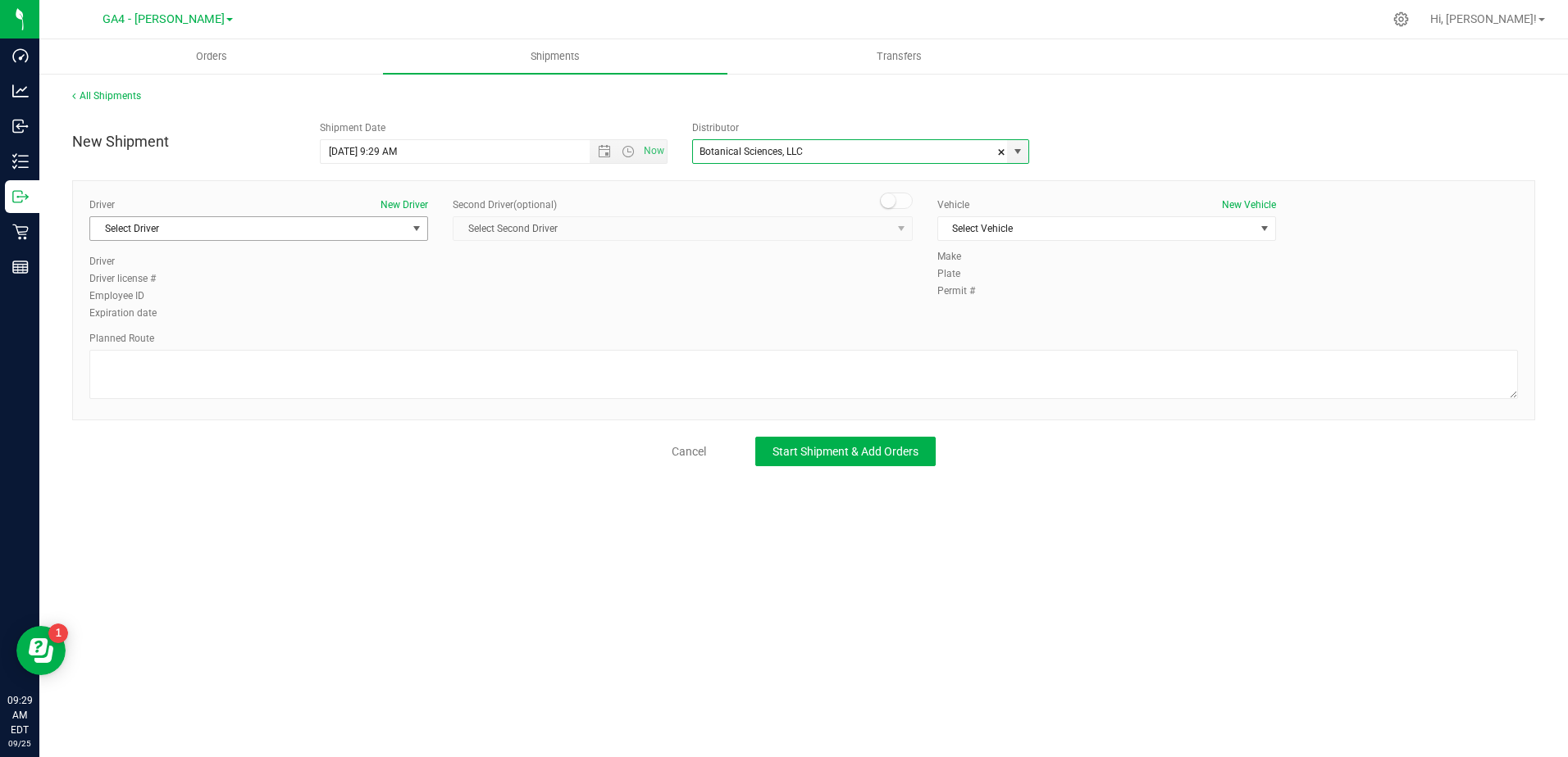
click at [344, 227] on span "Select Driver" at bounding box center [249, 229] width 316 height 23
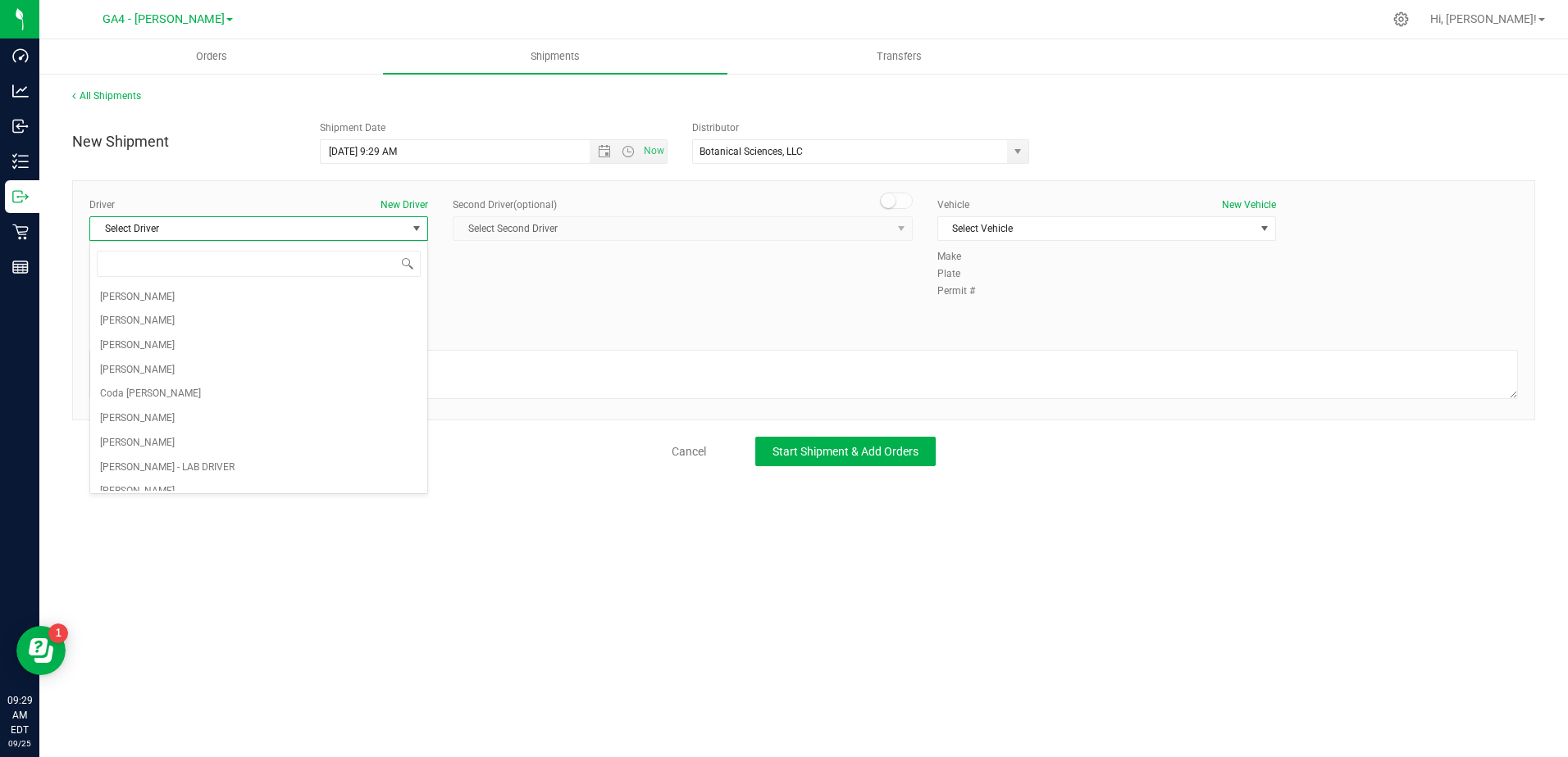
click at [344, 227] on span "Select Driver" at bounding box center [249, 229] width 316 height 23
click at [279, 347] on li "Robert Daniel" at bounding box center [259, 346] width 337 height 25
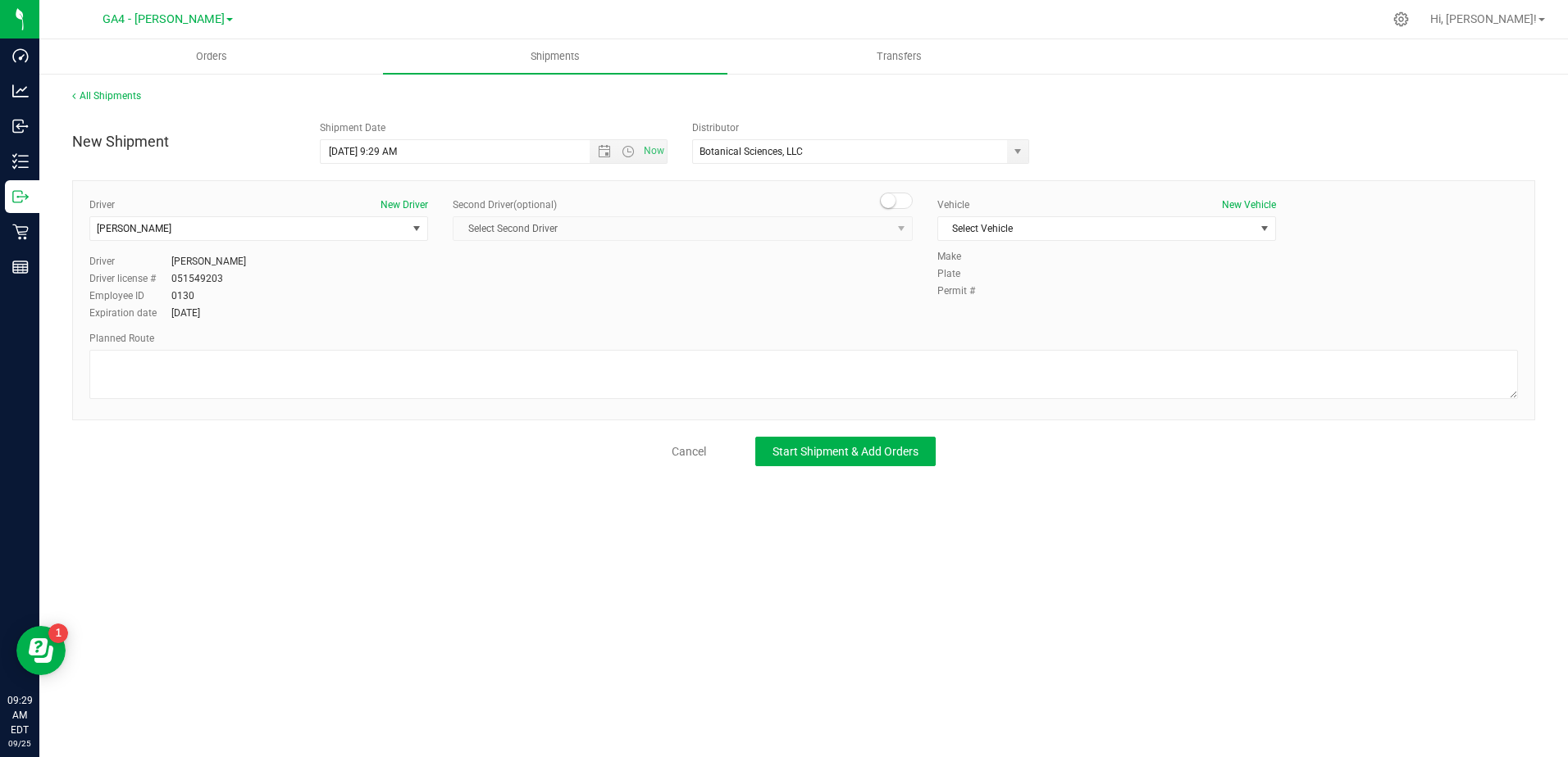
click at [891, 195] on small at bounding box center [888, 201] width 15 height 15
click at [767, 237] on span "Select Second Driver" at bounding box center [672, 229] width 438 height 23
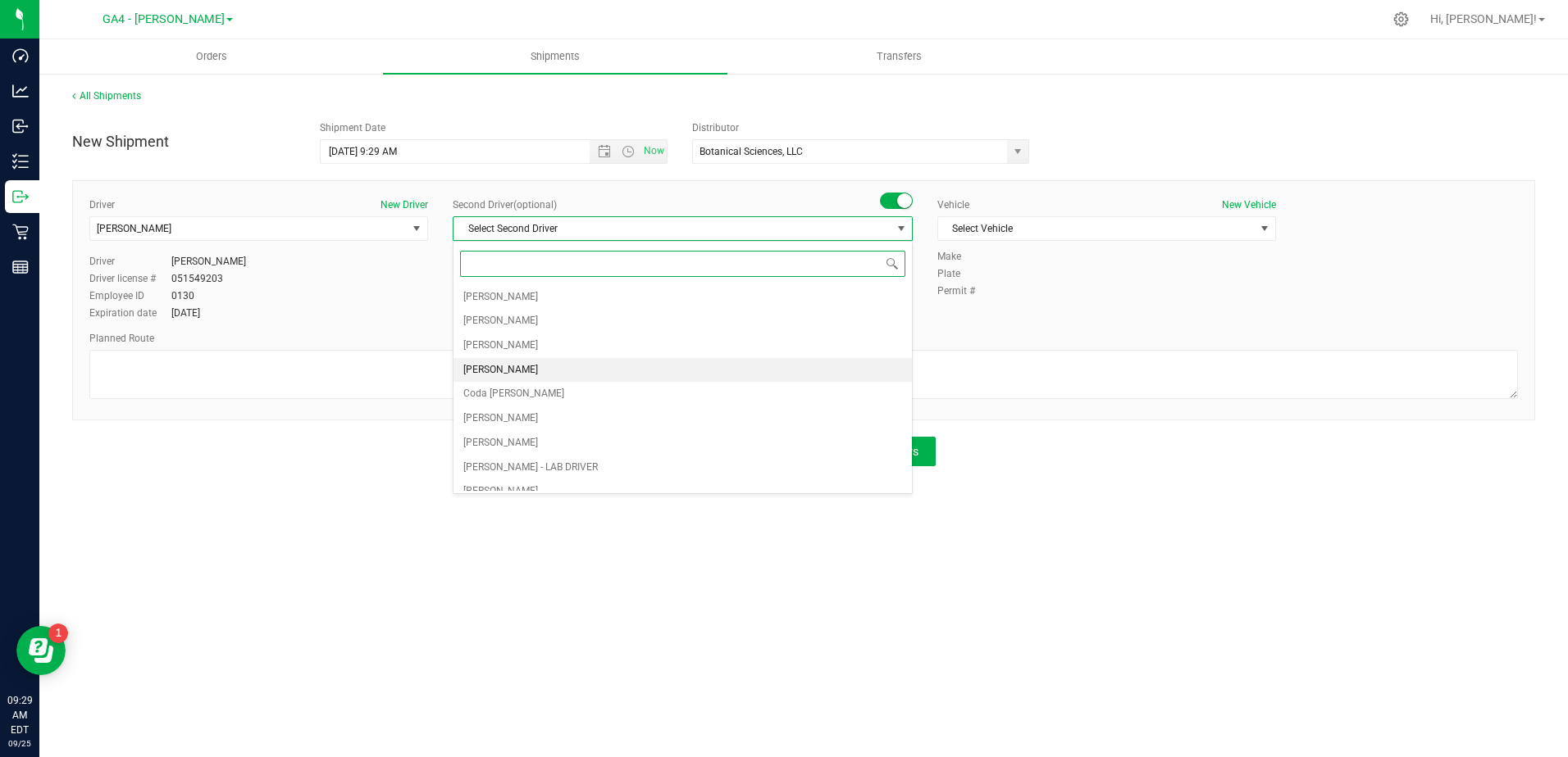
scroll to position [82, 0]
click at [643, 467] on li "James Page" at bounding box center [683, 459] width 458 height 25
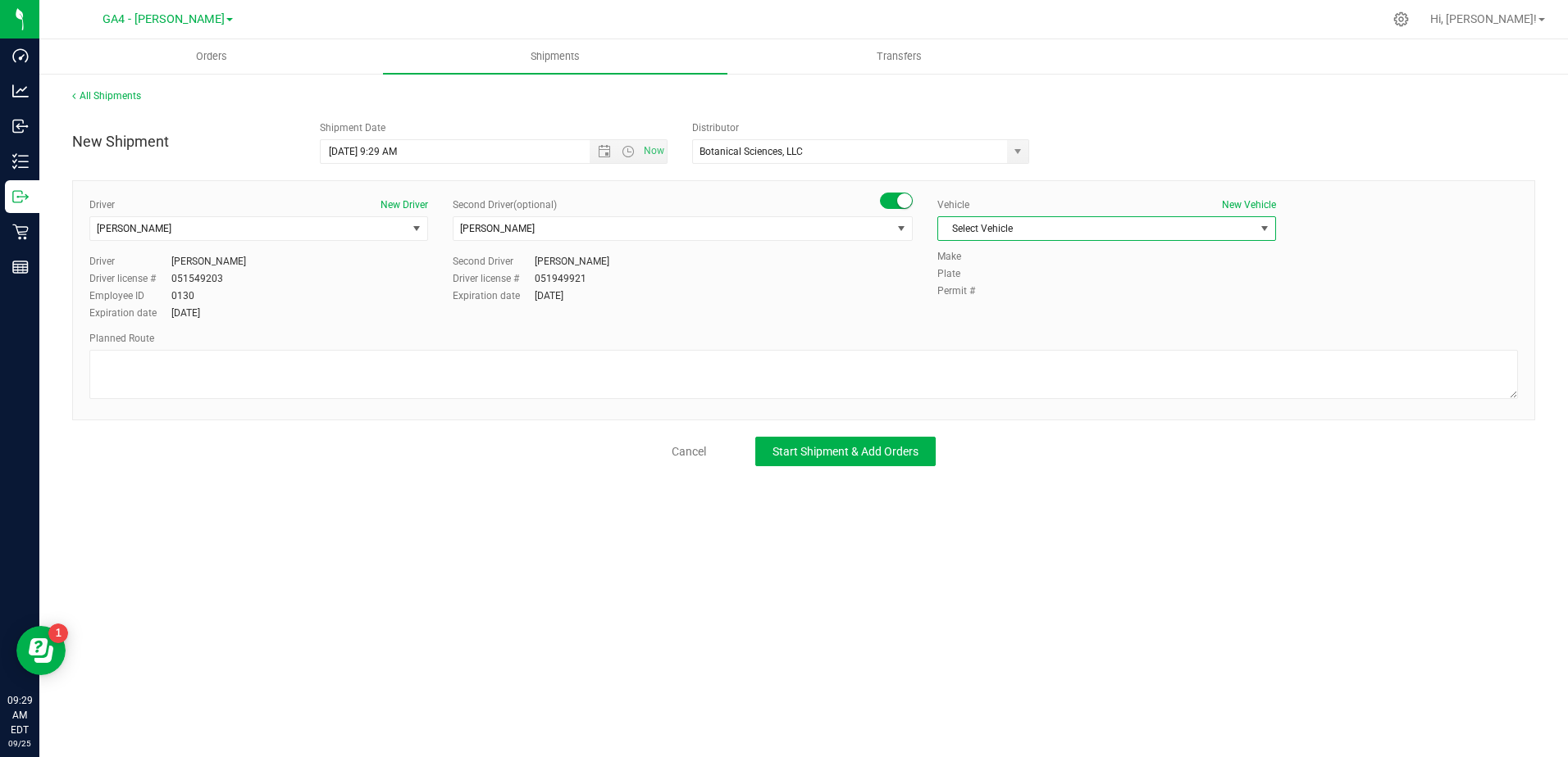
click at [1091, 227] on span "Select Vehicle" at bounding box center [1097, 229] width 316 height 23
click at [1035, 287] on li "Botanical-2" at bounding box center [1107, 281] width 337 height 25
click at [1046, 634] on div "Orders Shipments Transfers All Shipments New Shipment Shipment Date 9/25/2025 9…" at bounding box center [803, 398] width 1528 height 718
drag, startPoint x: 1032, startPoint y: 595, endPoint x: 1029, endPoint y: 580, distance: 15.3
click at [1032, 580] on div "Orders Shipments Transfers All Shipments New Shipment Shipment Date 9/25/2025 9…" at bounding box center [803, 398] width 1528 height 718
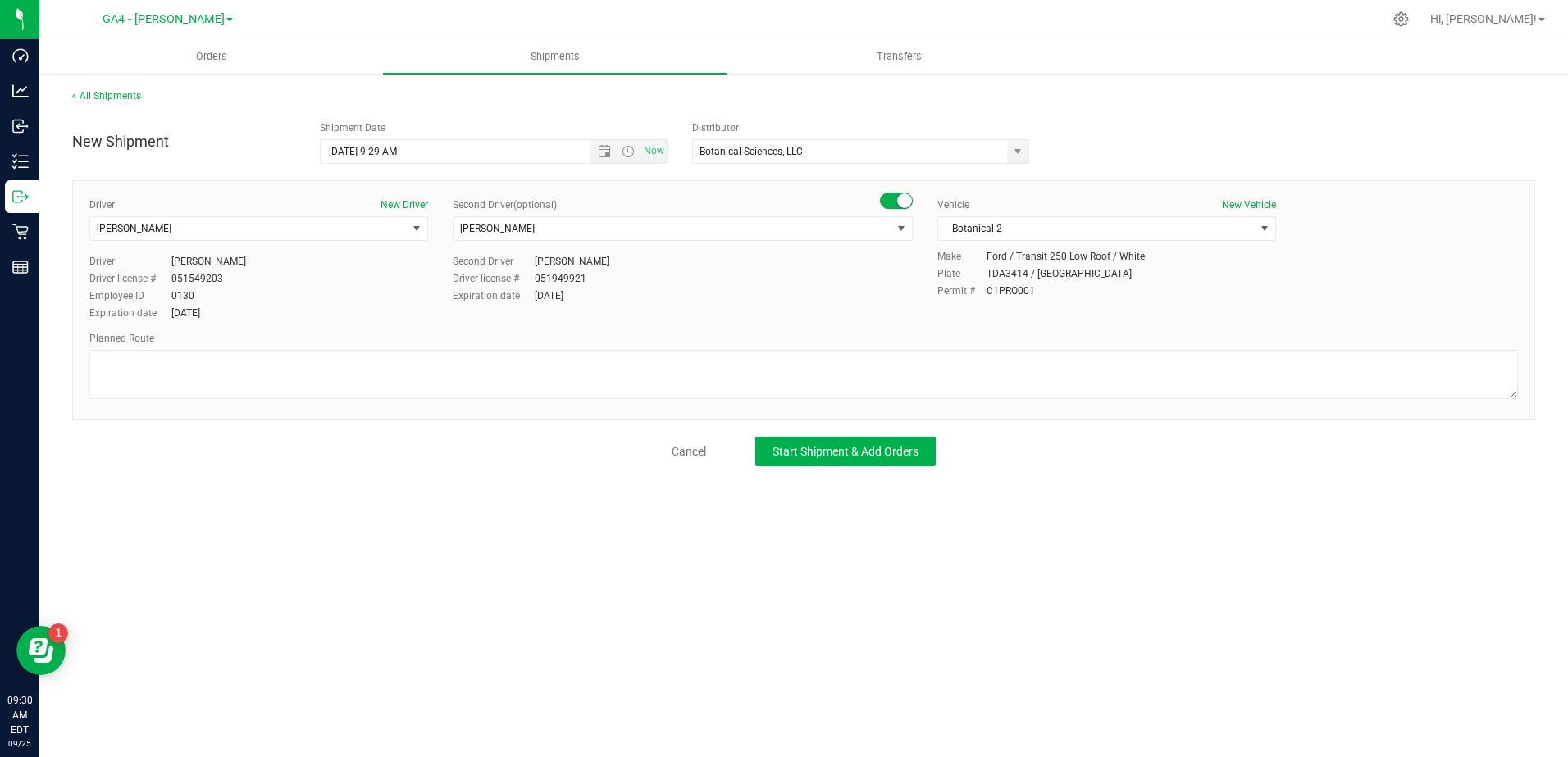
click at [1044, 598] on div "Orders Shipments Transfers All Shipments New Shipment Shipment Date 9/25/2025 9…" at bounding box center [803, 398] width 1528 height 718
